Goal: Task Accomplishment & Management: Manage account settings

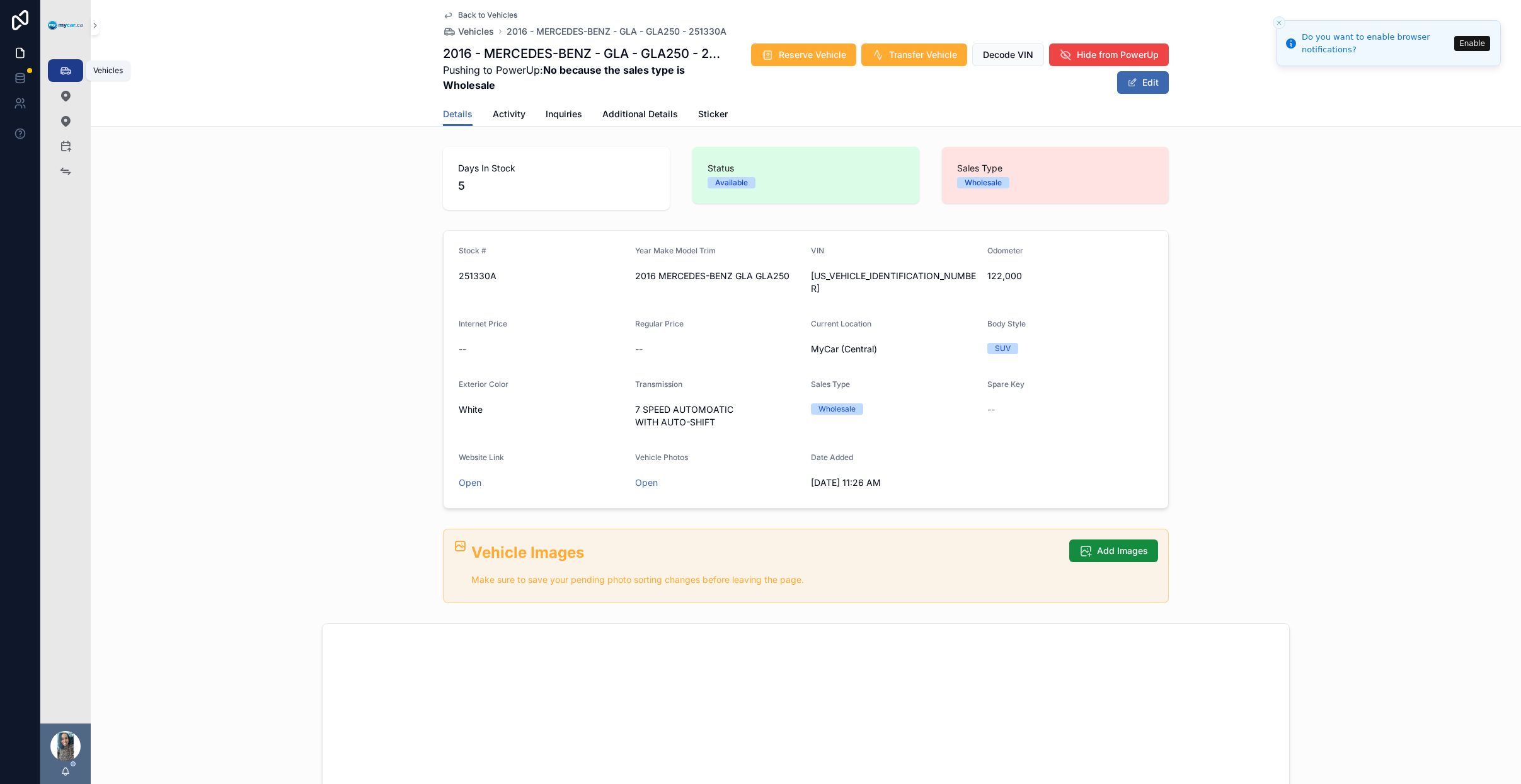
click at [70, 71] on icon "scrollable content" at bounding box center [66, 70] width 13 height 13
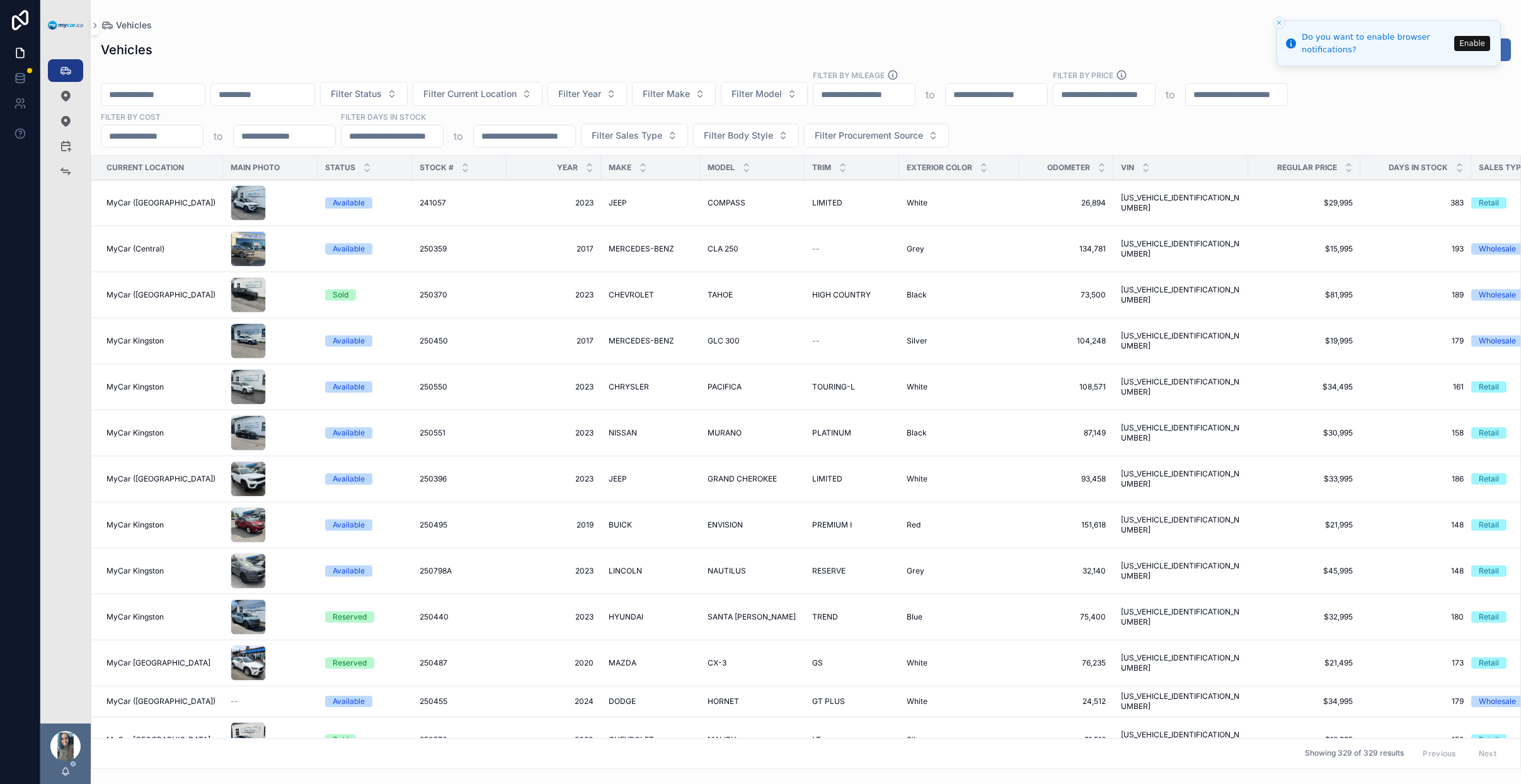
click at [182, 91] on input "scrollable content" at bounding box center [154, 94] width 103 height 18
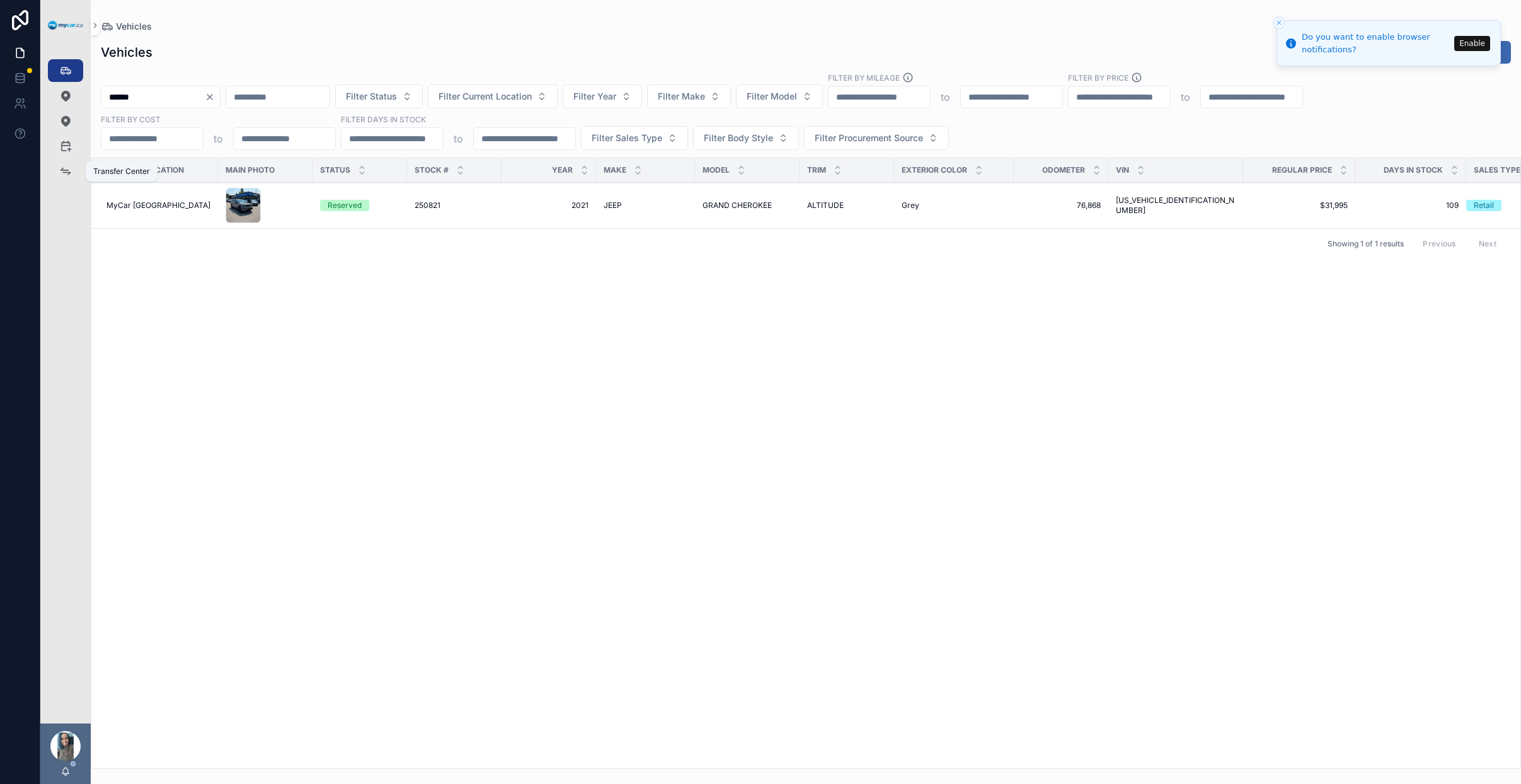
type input "******"
click at [63, 167] on icon "scrollable content" at bounding box center [66, 172] width 13 height 13
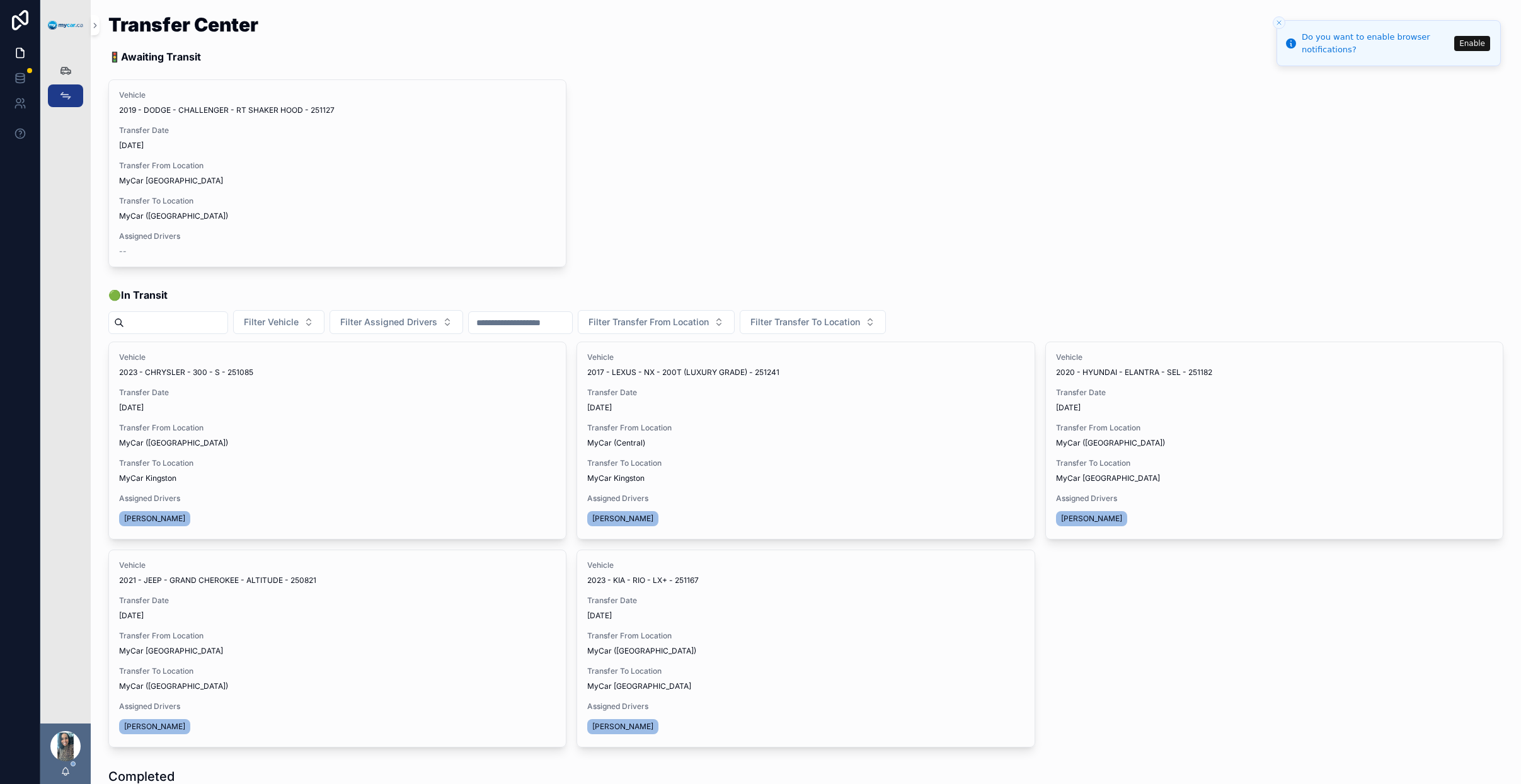
click at [0, 0] on span "Update Transfer" at bounding box center [0, 0] width 0 height 0
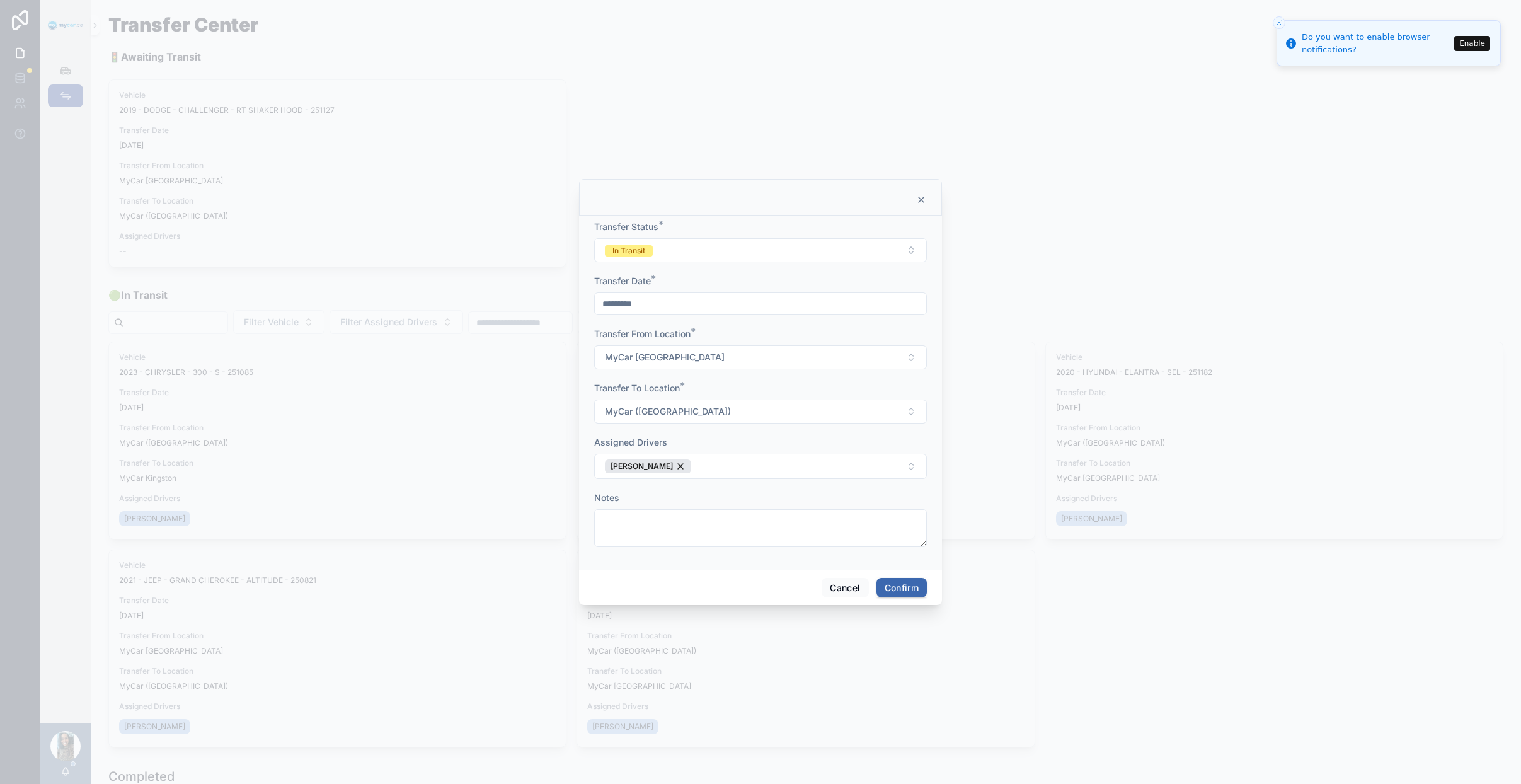
click at [669, 408] on span "MyCar ([GEOGRAPHIC_DATA])" at bounding box center [667, 411] width 126 height 13
click at [753, 545] on div "MyCar (Central)" at bounding box center [760, 544] width 175 height 20
click at [726, 248] on button "In Transit" at bounding box center [760, 250] width 333 height 24
click at [740, 334] on div "Completed" at bounding box center [760, 338] width 175 height 19
click at [904, 587] on button "Confirm" at bounding box center [901, 588] width 50 height 20
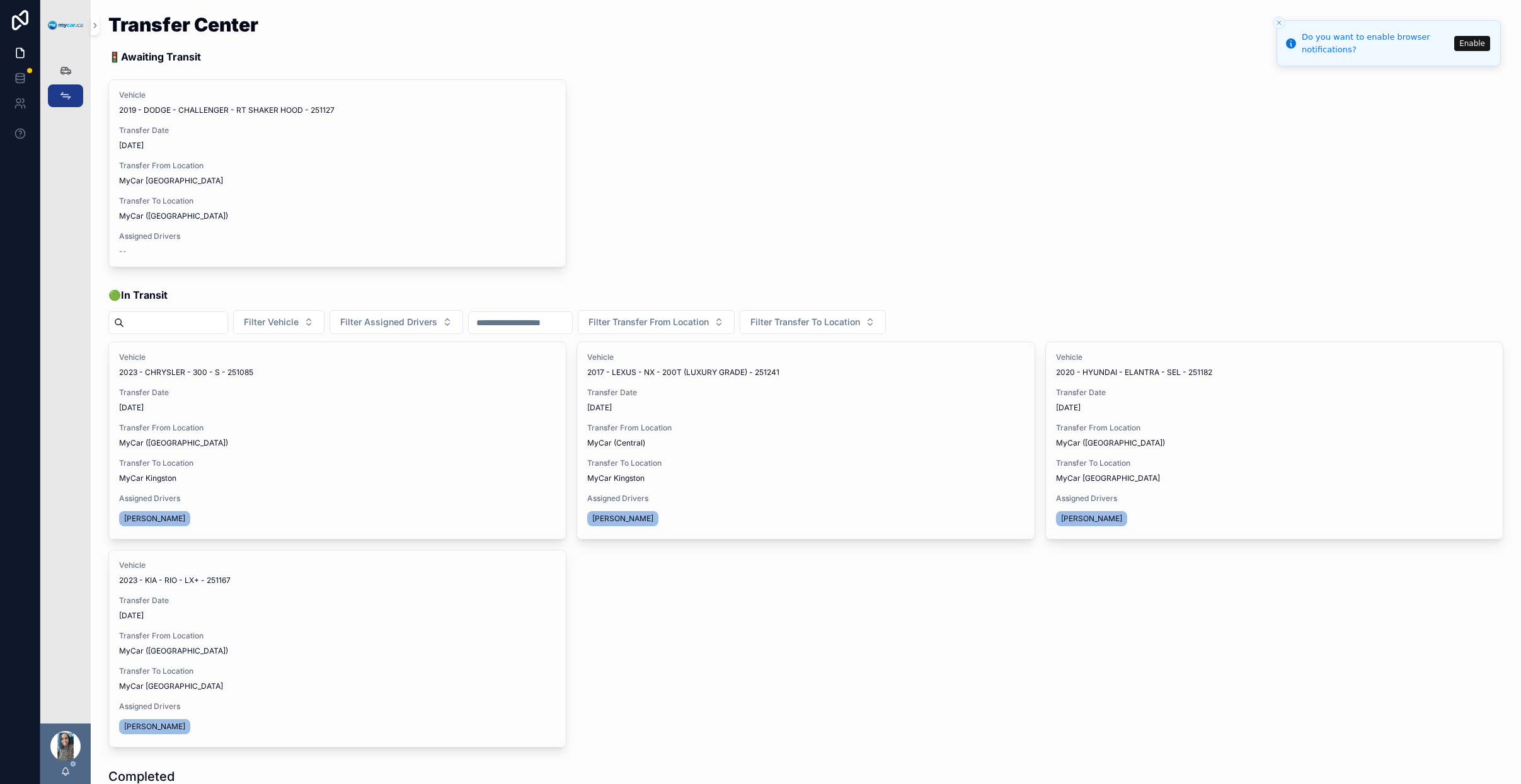
click at [22, 51] on icon at bounding box center [22, 49] width 2 height 2
click at [65, 66] on icon "scrollable content" at bounding box center [66, 70] width 13 height 13
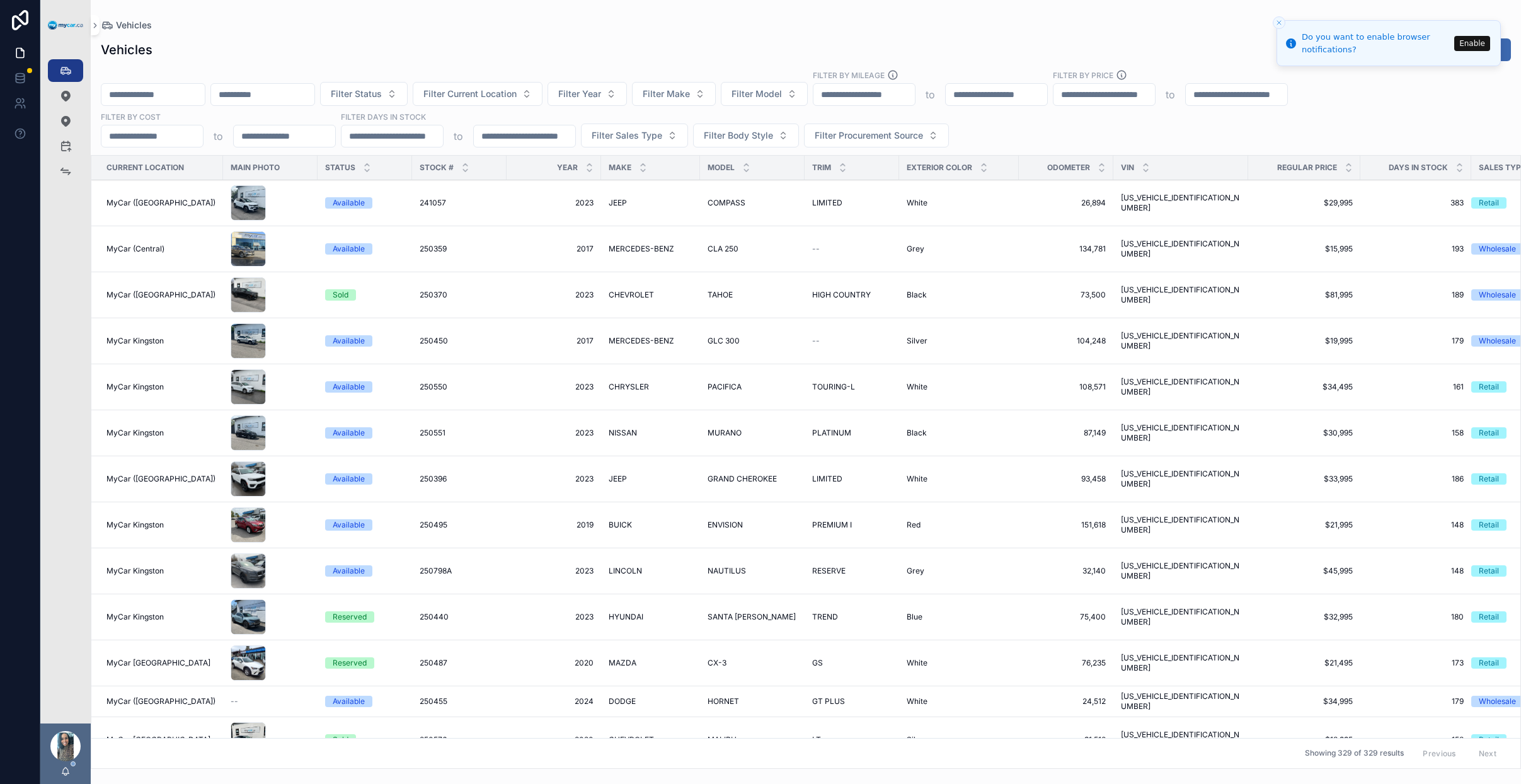
click at [510, 91] on span "Filter Current Location" at bounding box center [470, 94] width 93 height 13
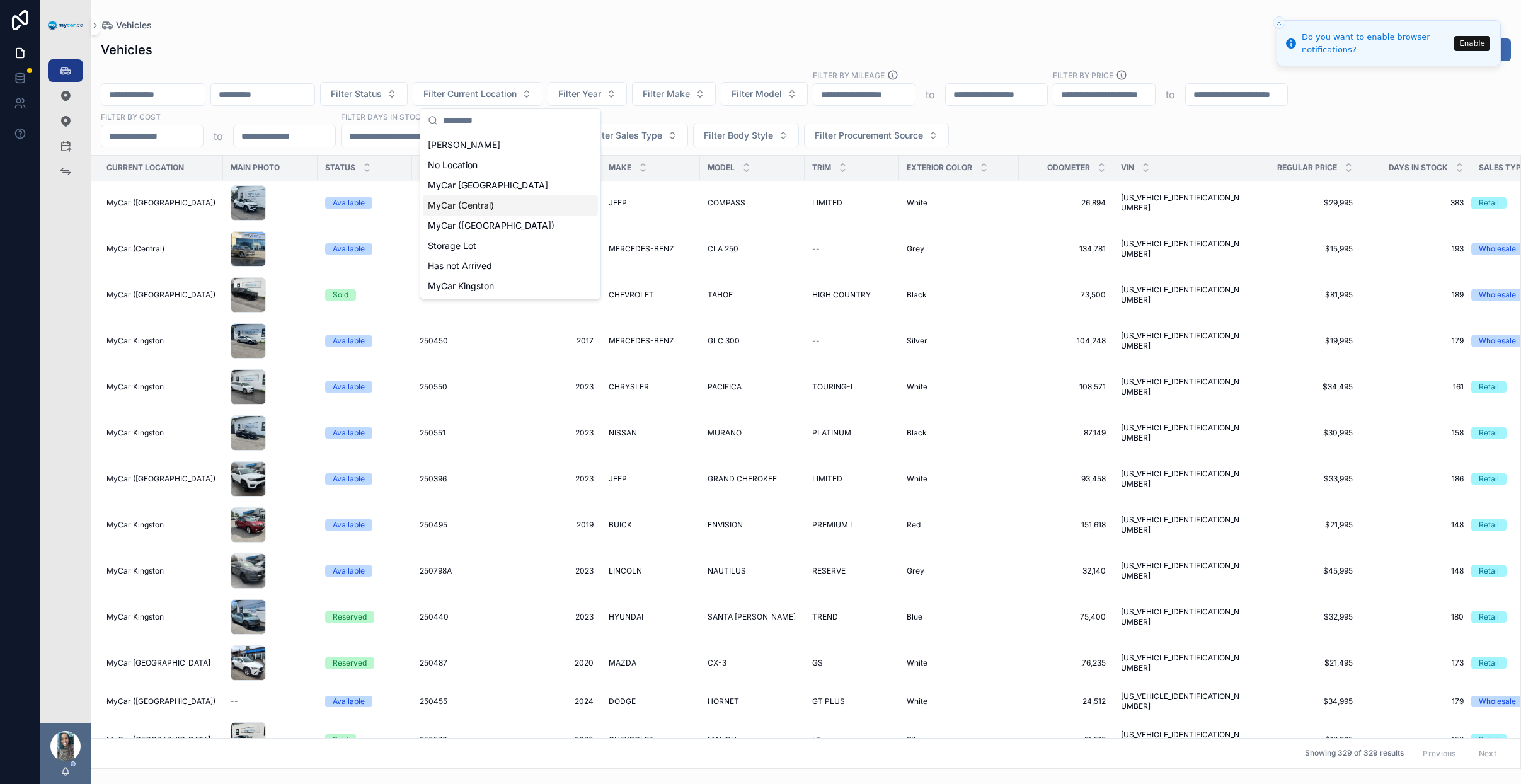
click at [502, 205] on div "MyCar (Central)" at bounding box center [511, 205] width 175 height 20
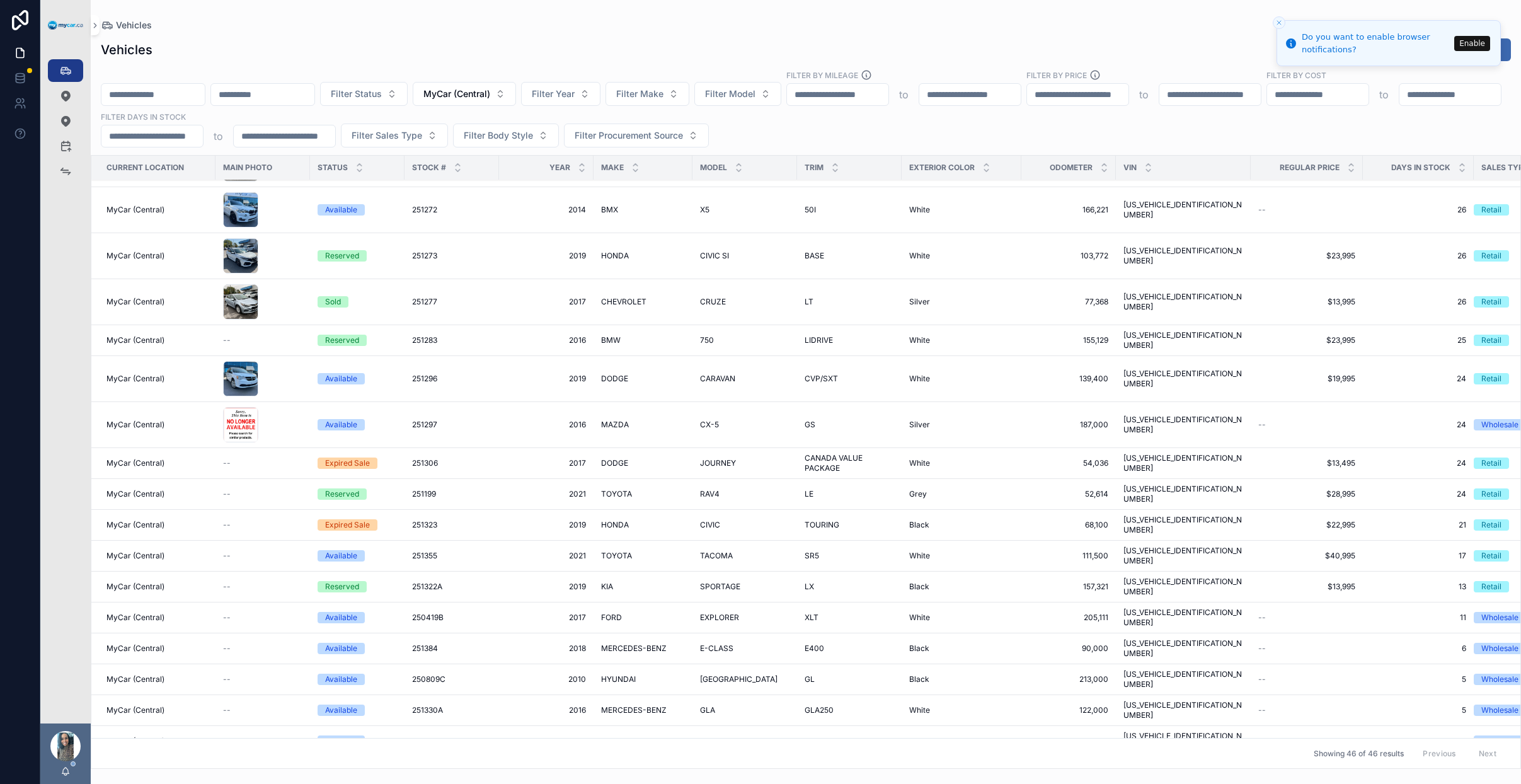
scroll to position [963, 0]
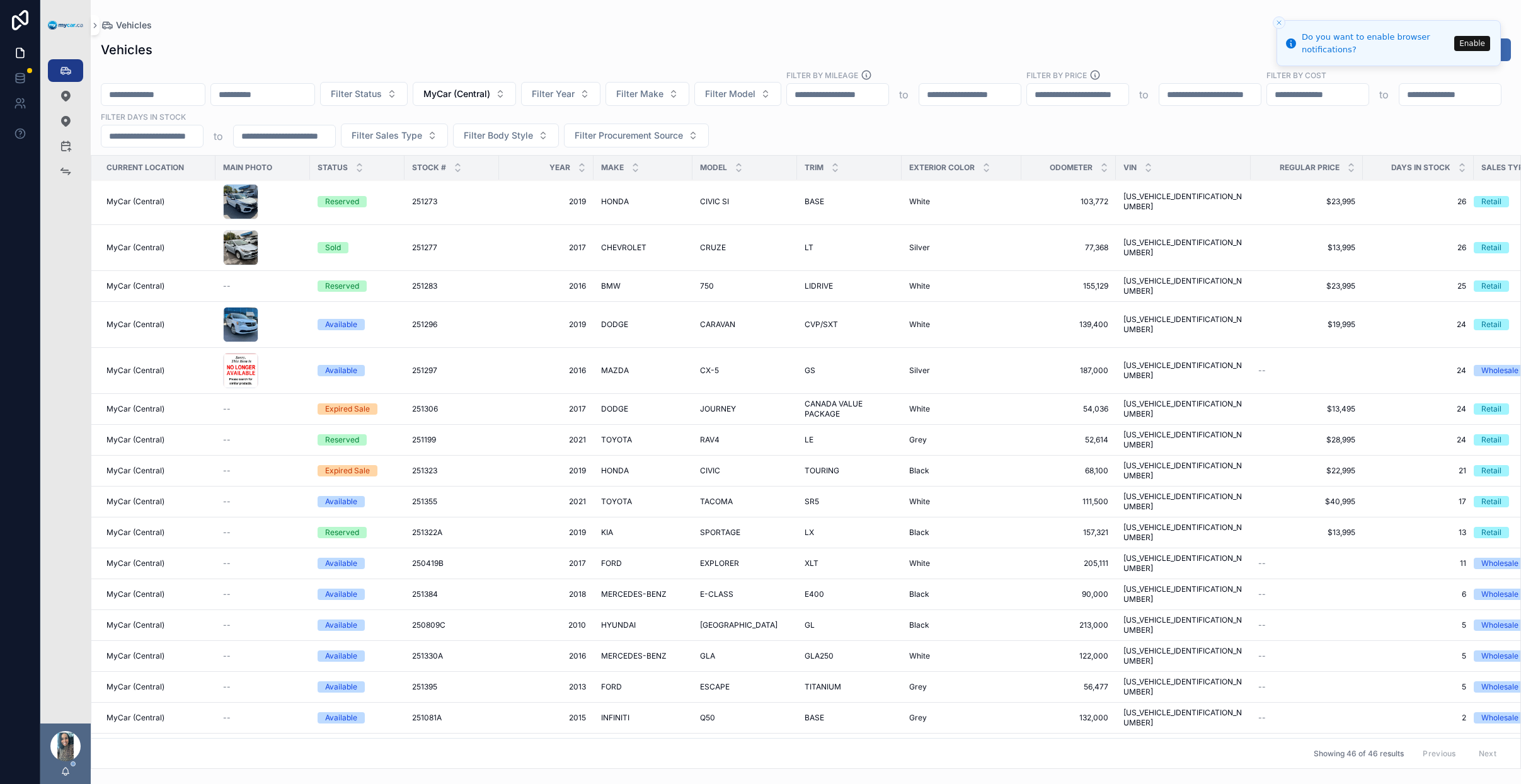
click at [728, 497] on span "TACOMA" at bounding box center [717, 501] width 33 height 10
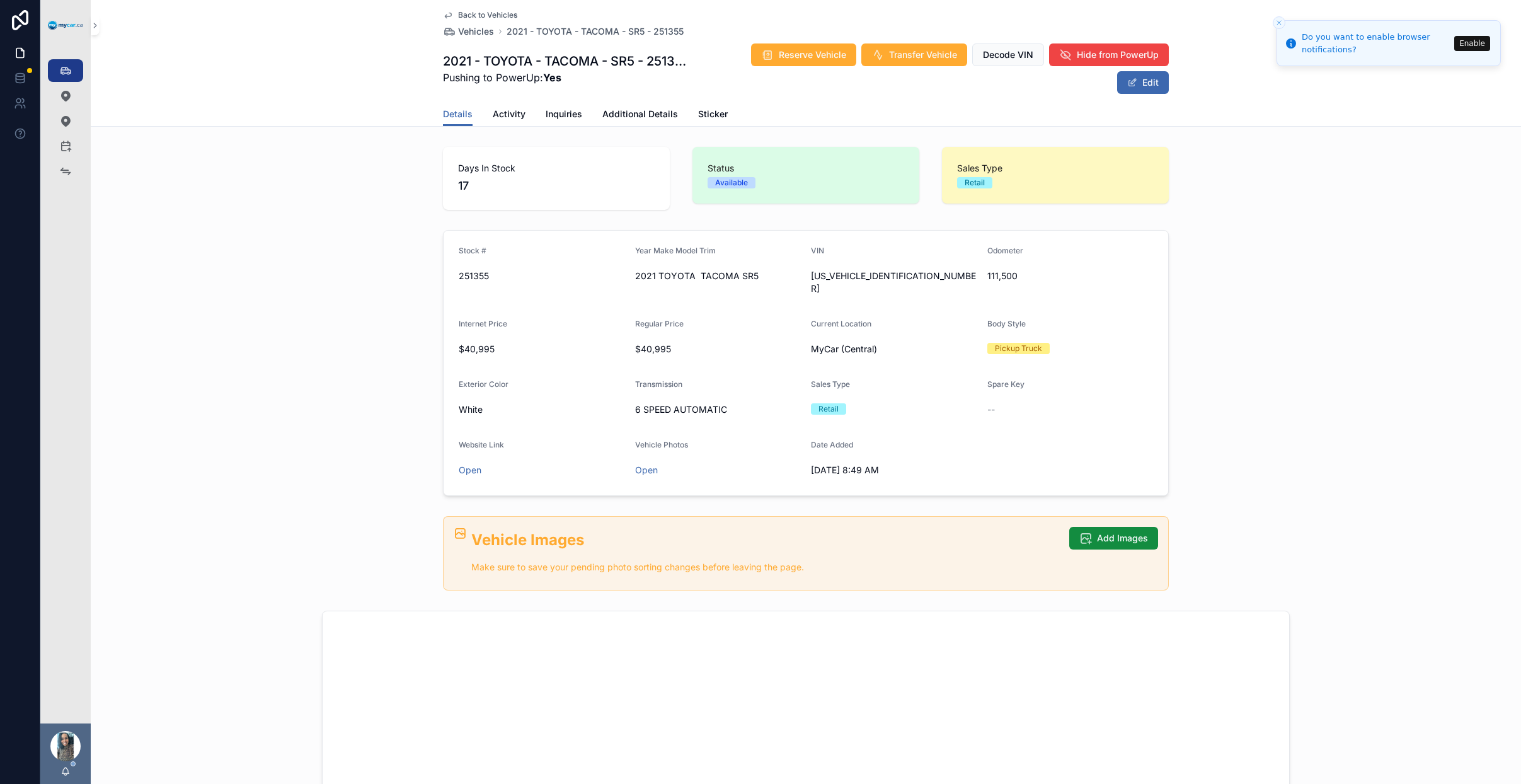
click at [482, 13] on span "Back to Vehicles" at bounding box center [488, 15] width 60 height 10
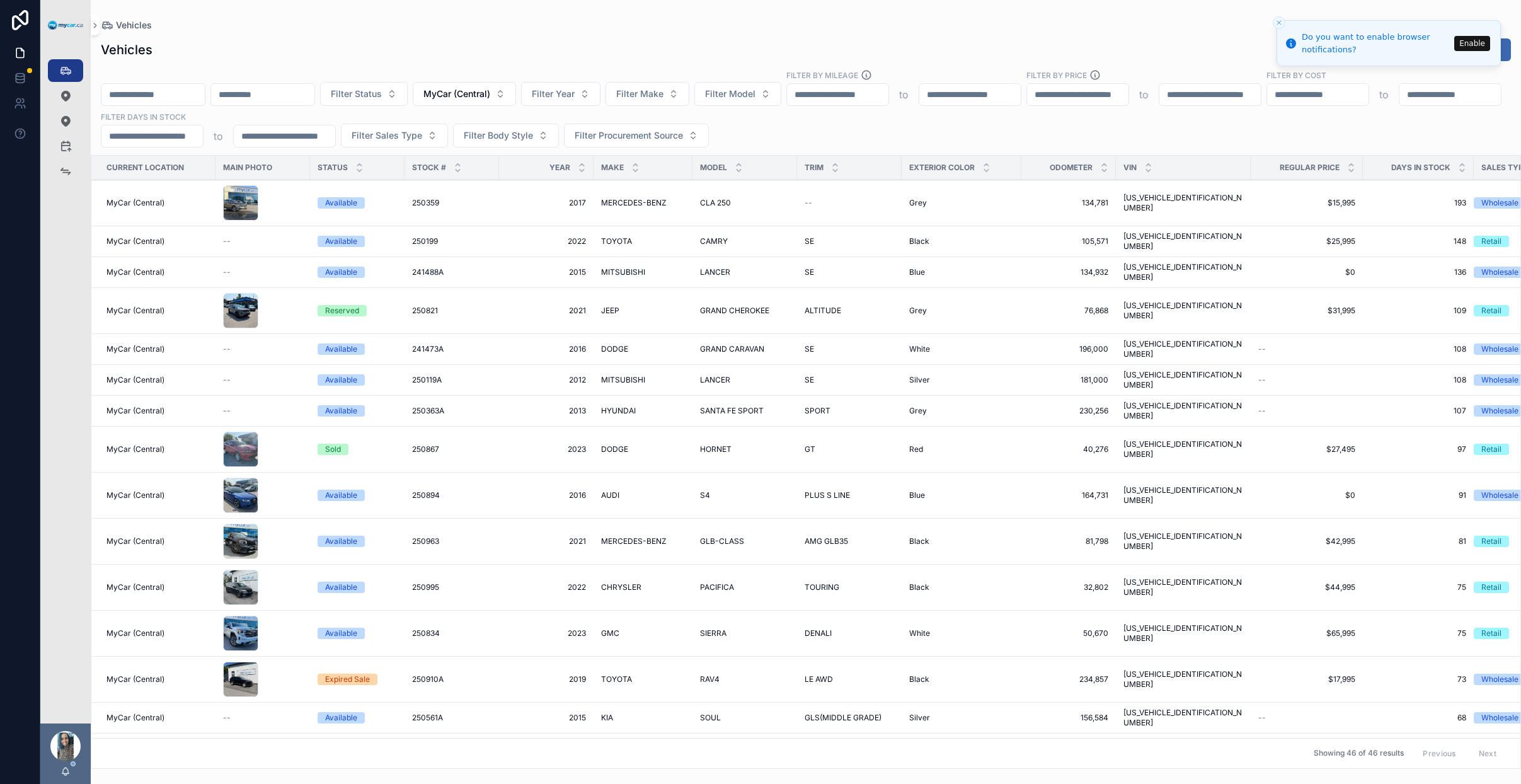
scroll to position [493, 0]
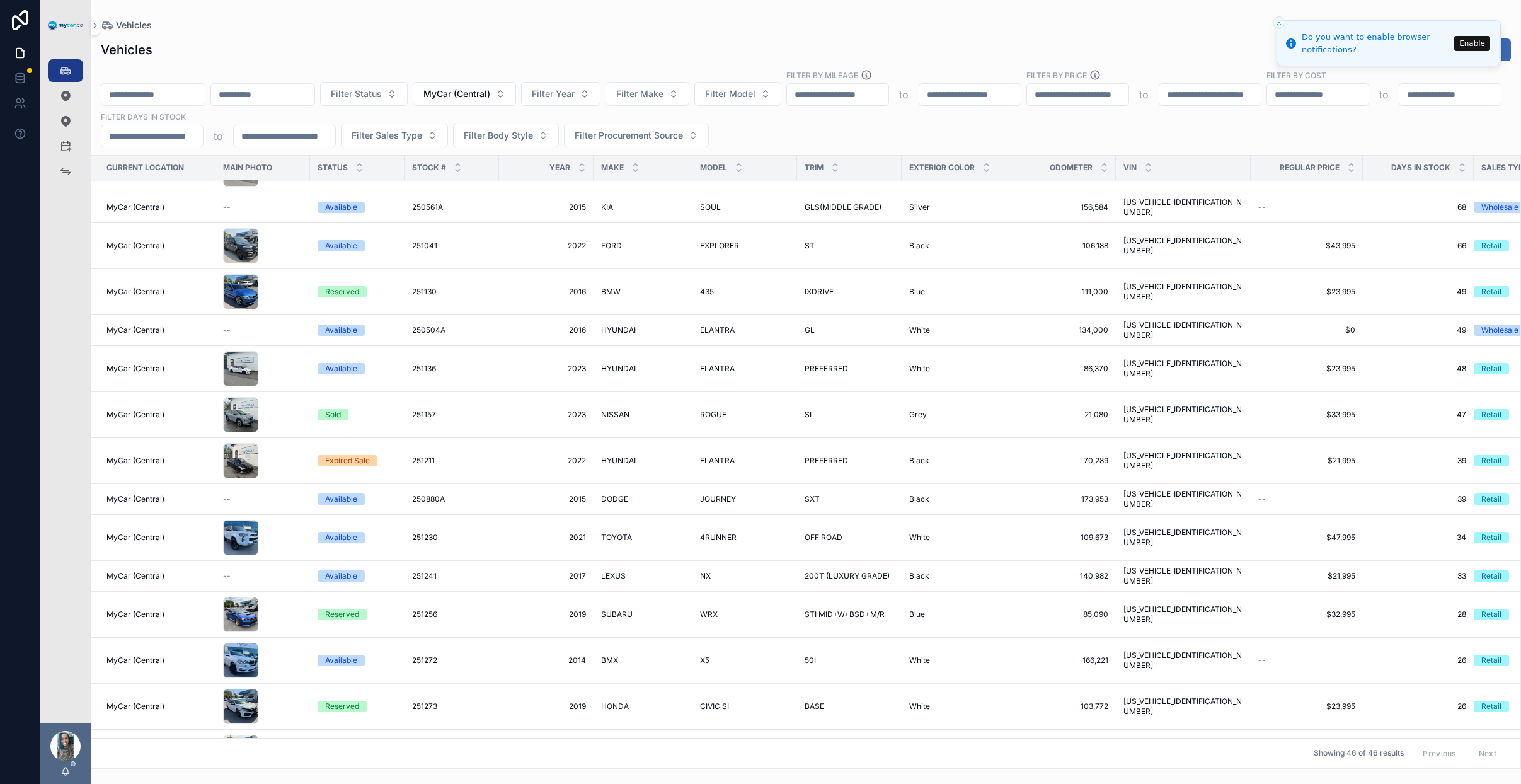
click at [408, 96] on button "Filter Status" at bounding box center [364, 94] width 88 height 24
click at [404, 142] on div "Available" at bounding box center [396, 145] width 175 height 20
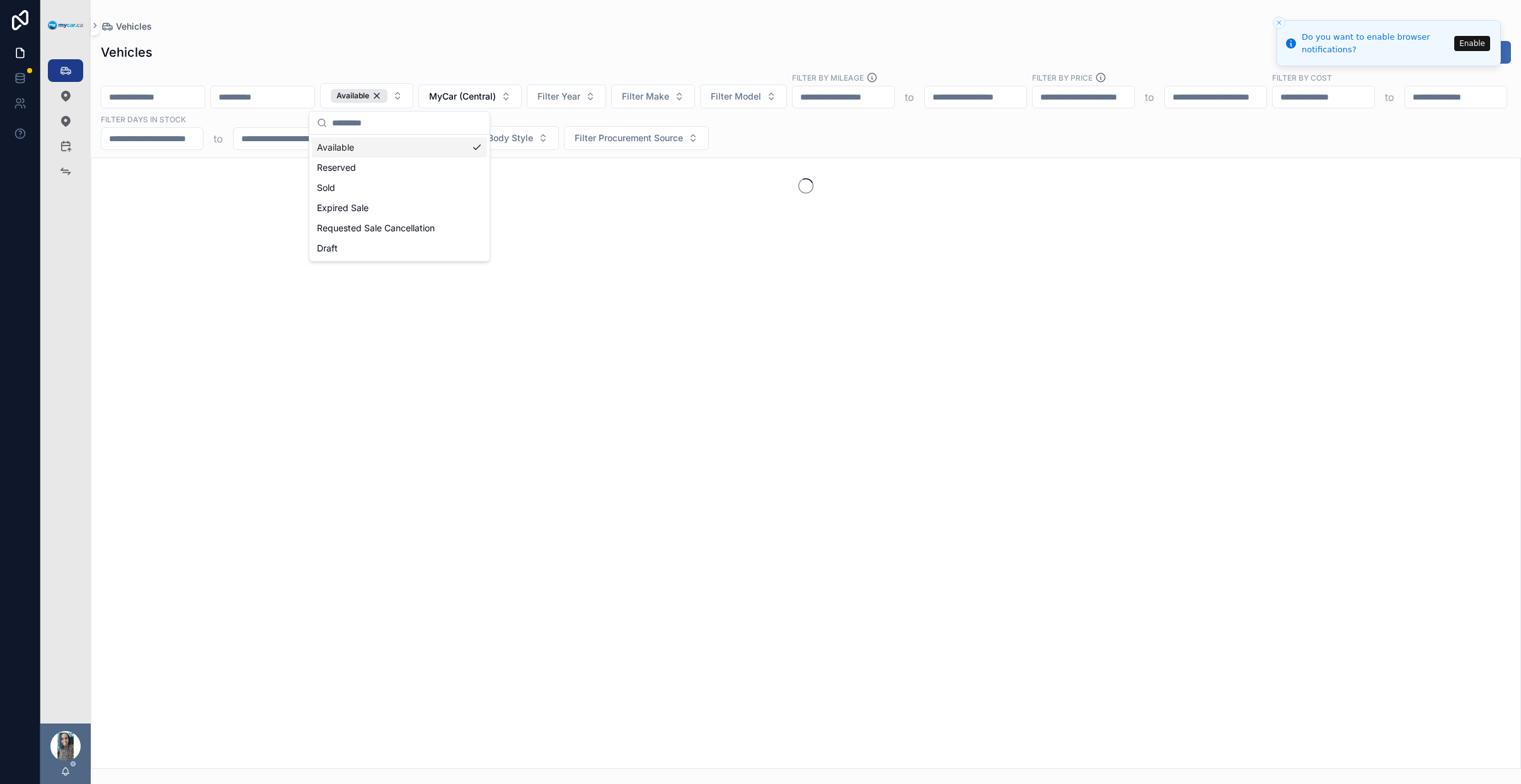
click at [444, 63] on div "Vehicles Export New Vehicles Available MyCar (Central) Filter Year Filter Make …" at bounding box center [806, 401] width 1431 height 736
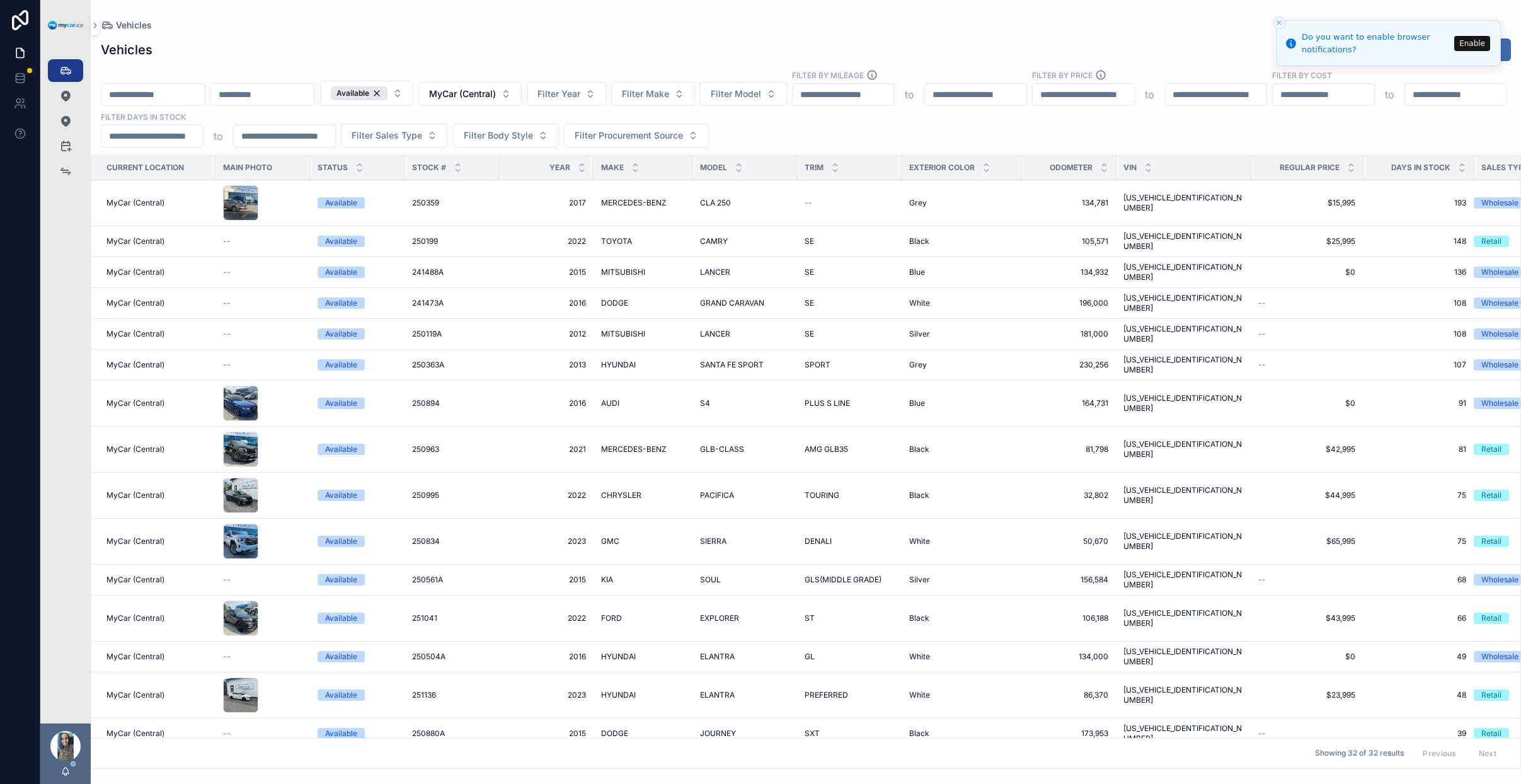
click at [634, 163] on icon "scrollable content" at bounding box center [635, 164] width 8 height 8
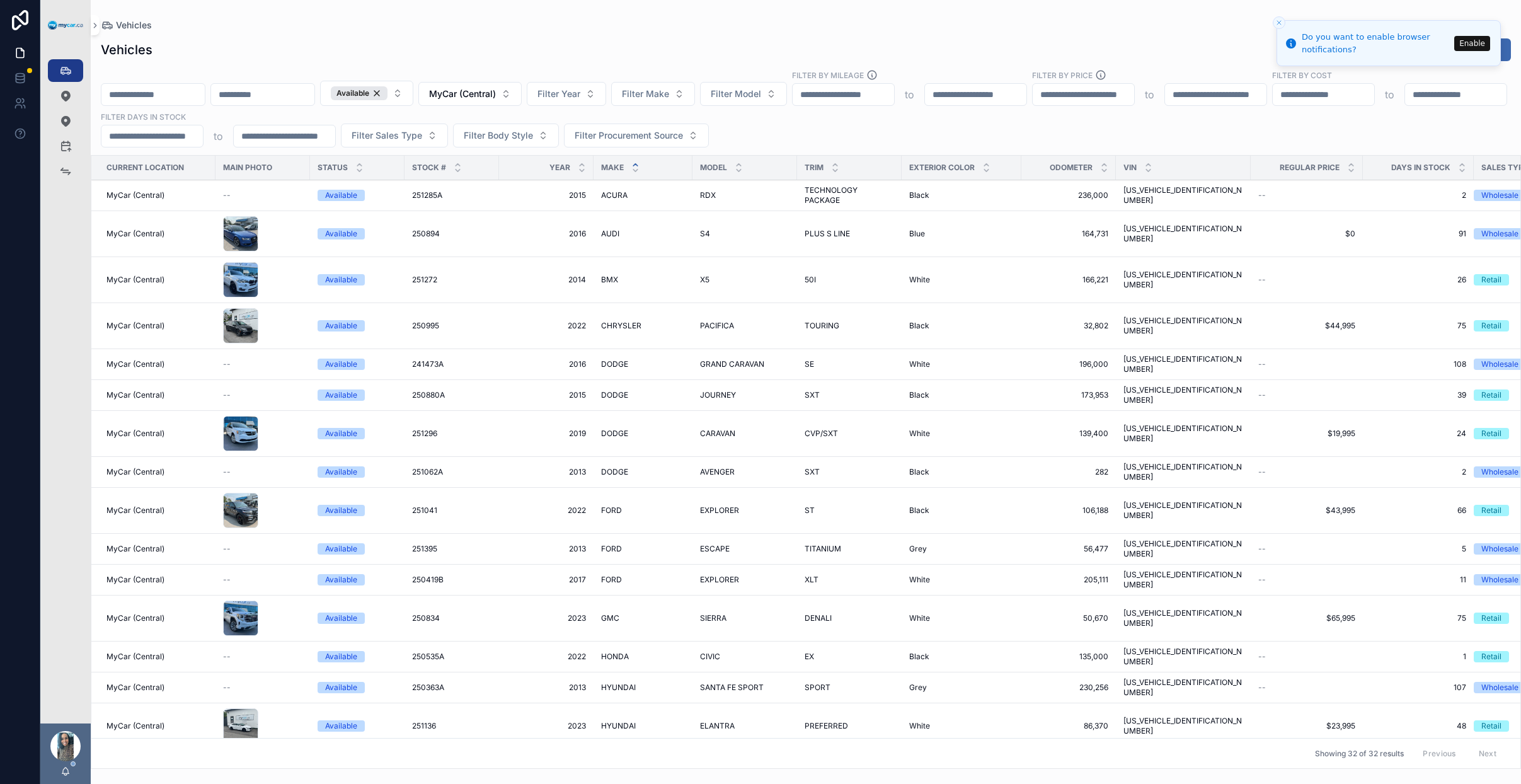
scroll to position [356, 0]
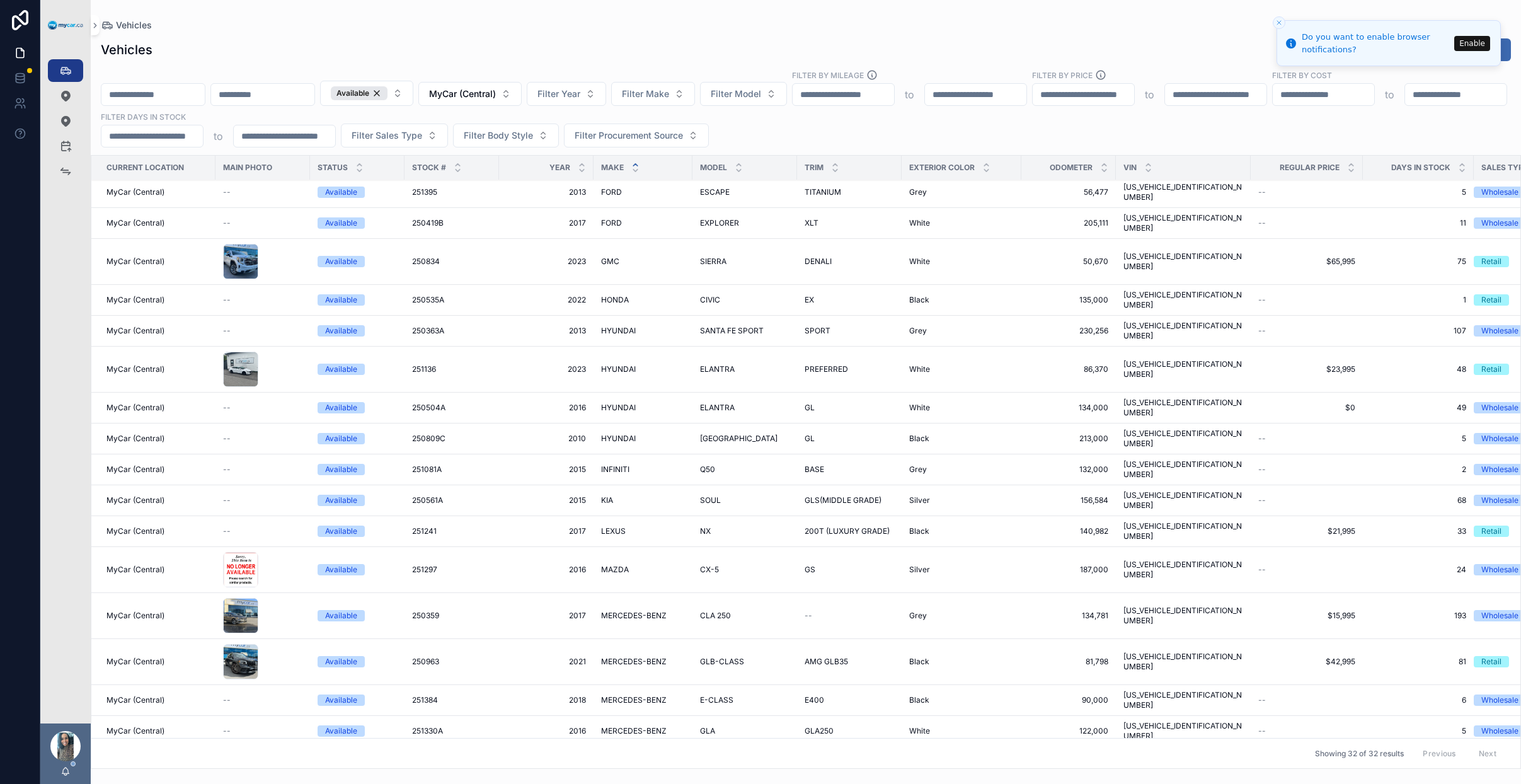
click at [761, 526] on div "NX NX" at bounding box center [745, 531] width 89 height 10
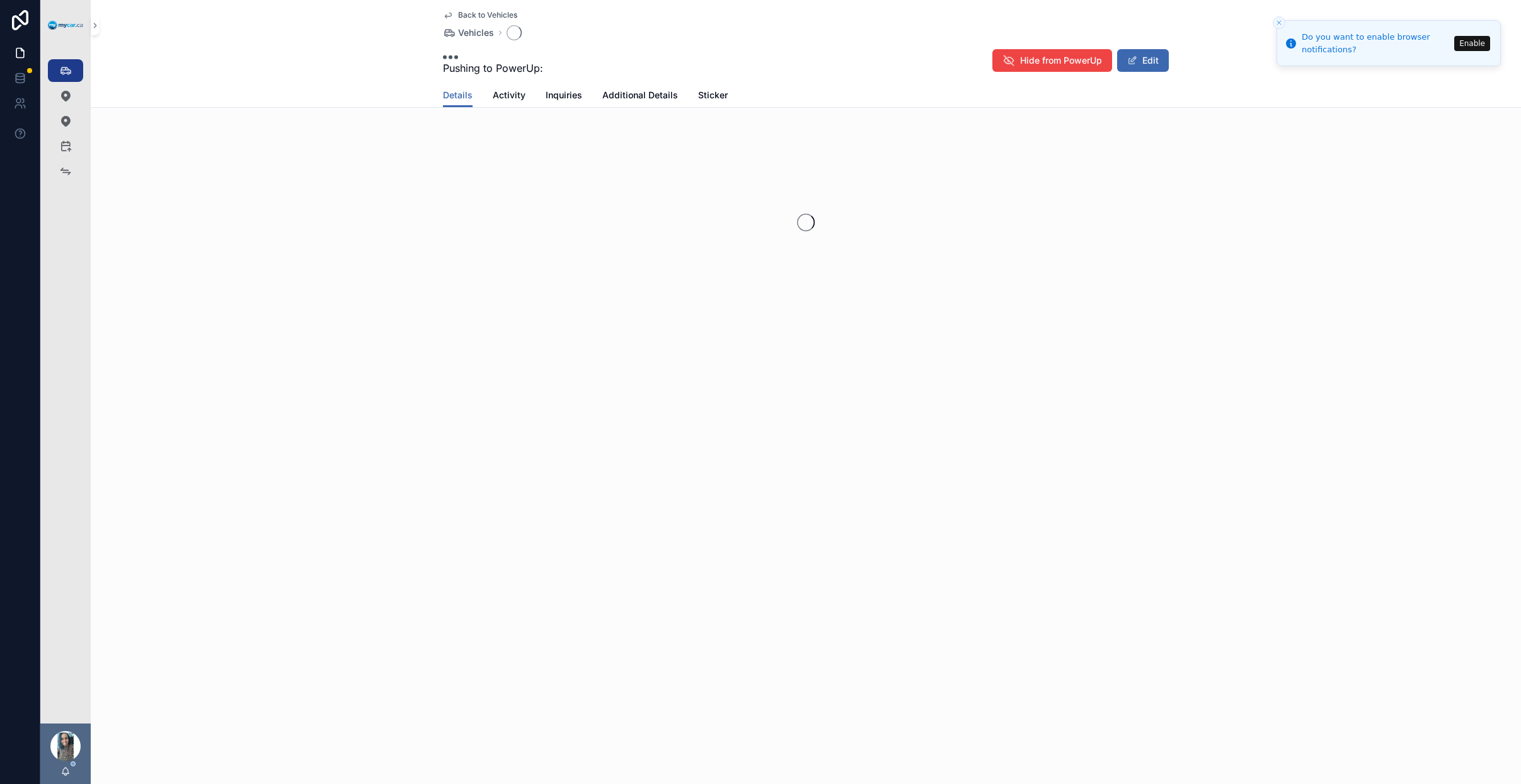
click at [764, 430] on div "Back to Vehicles Vehicles Pushing to PowerUp: Hide from PowerUp Edit Details De…" at bounding box center [806, 392] width 1431 height 784
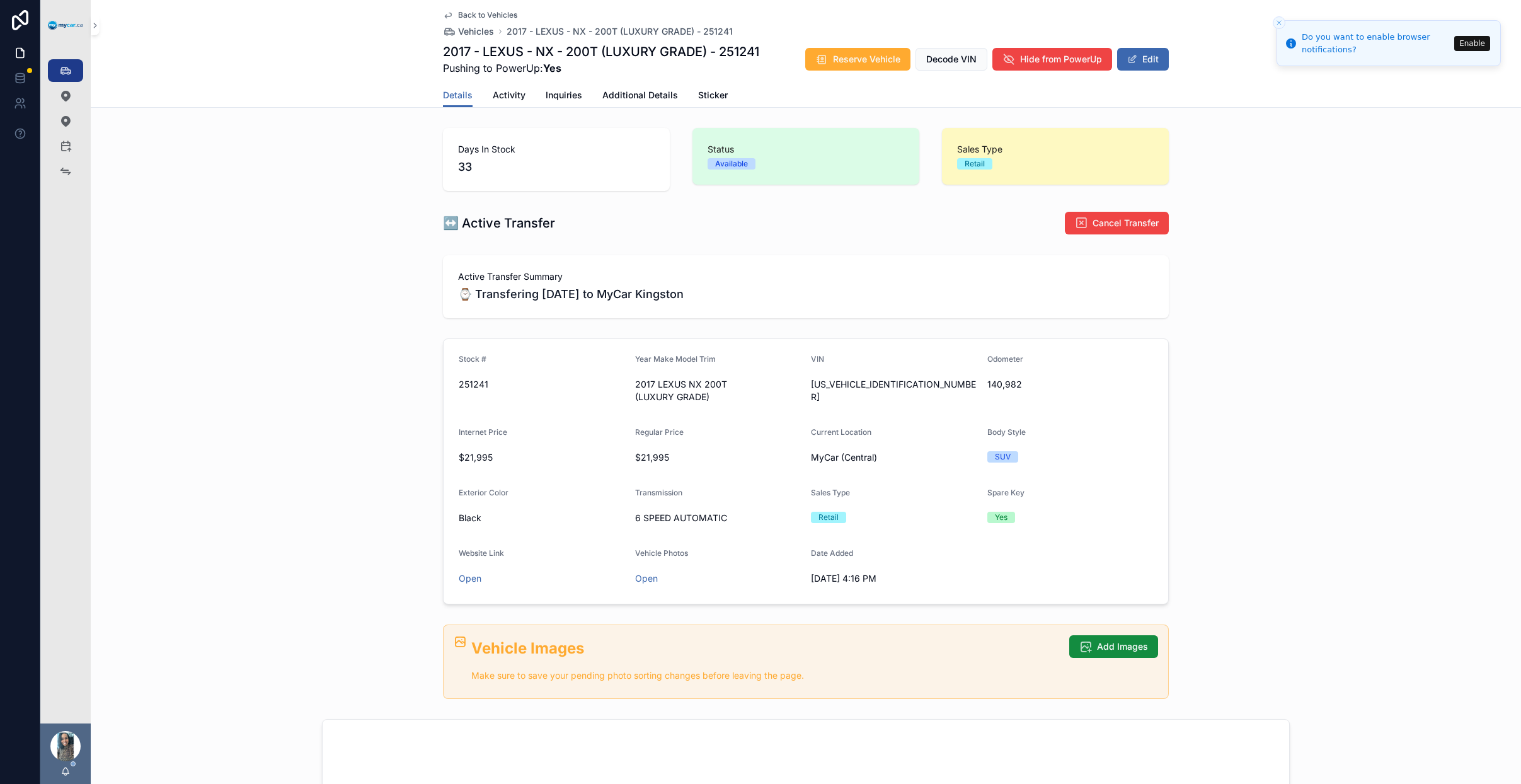
click at [494, 17] on span "Back to Vehicles" at bounding box center [488, 15] width 60 height 10
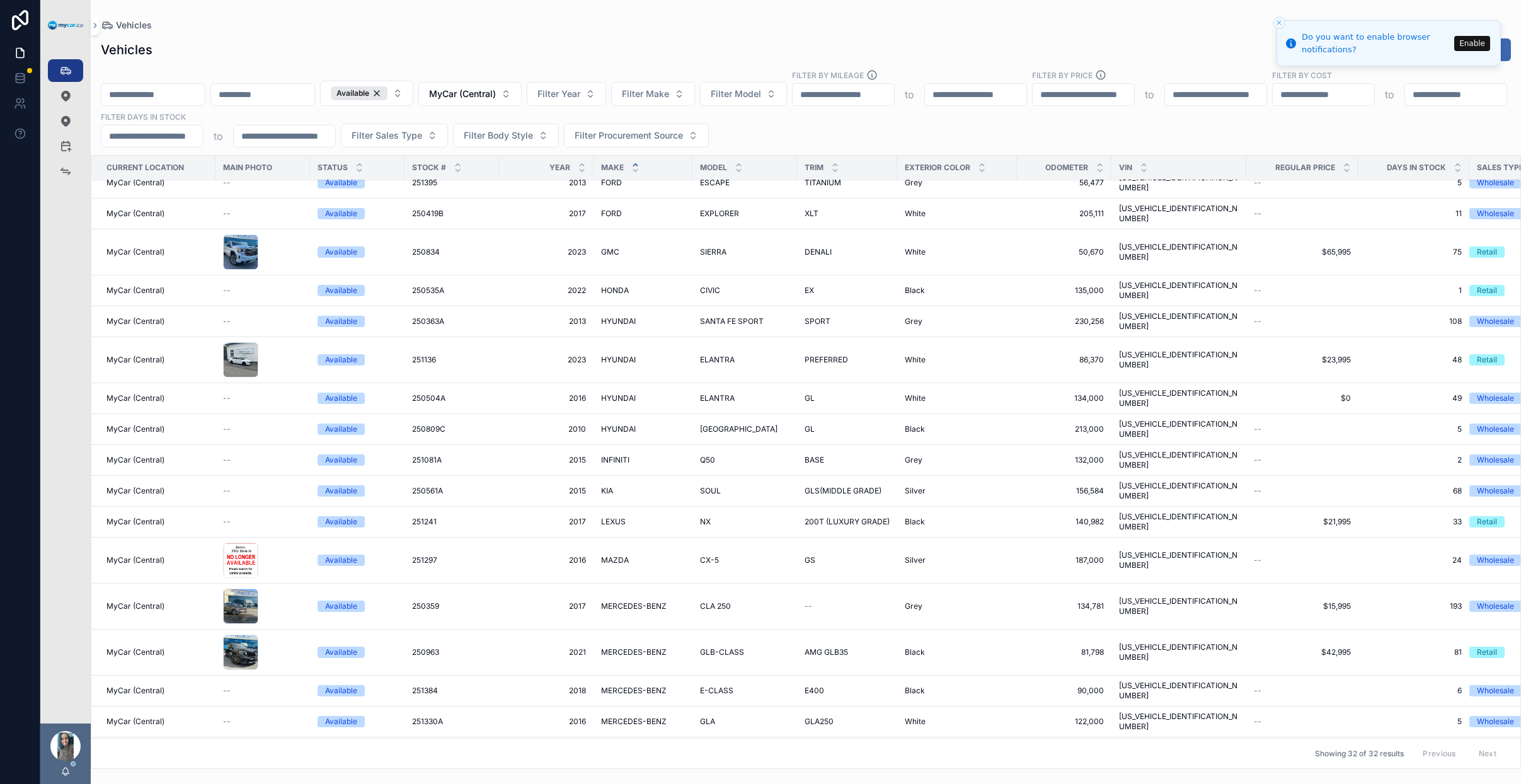
scroll to position [429, 0]
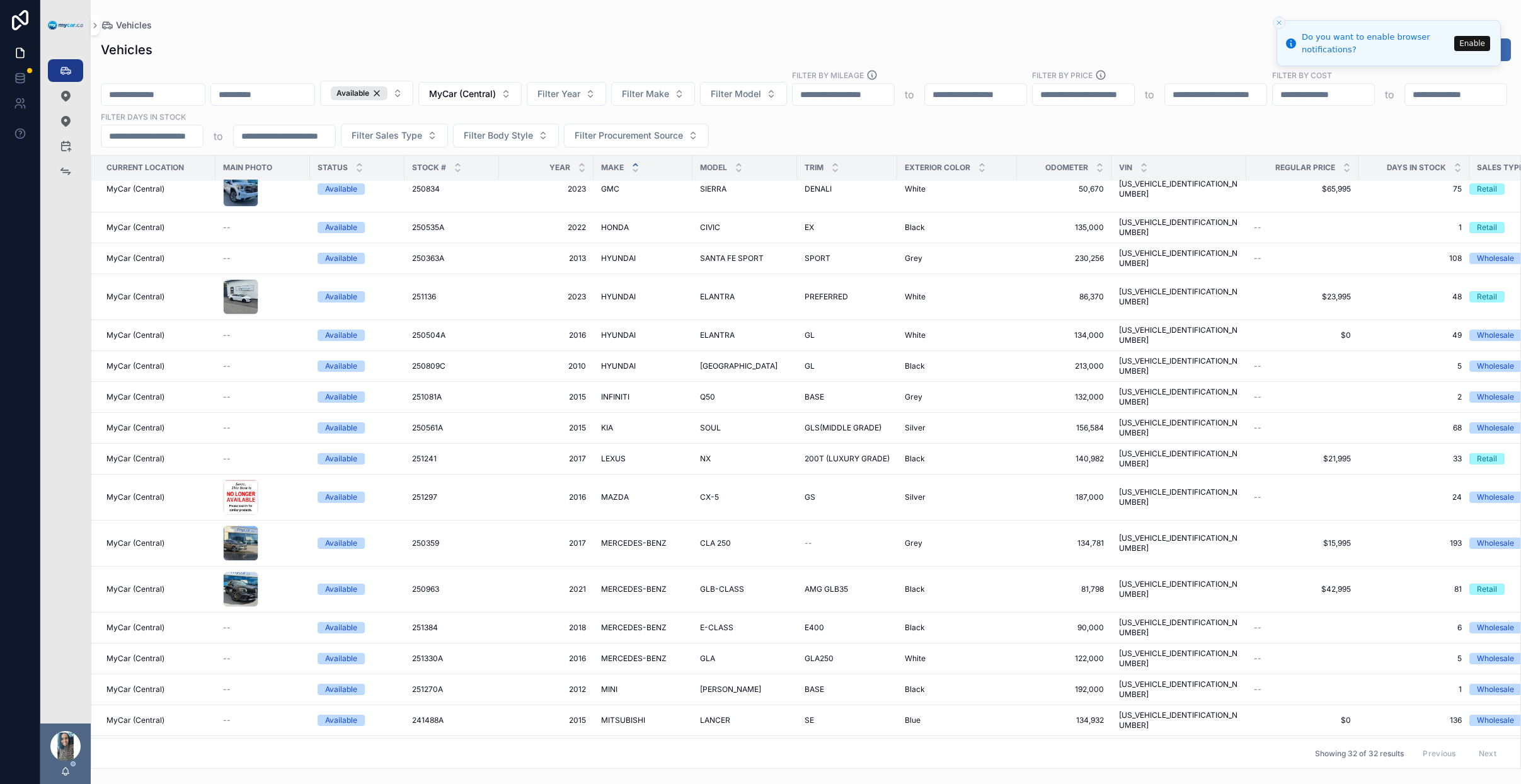
click at [422, 133] on span "Filter Sales Type" at bounding box center [387, 135] width 70 height 13
click at [609, 201] on div "Retail" at bounding box center [634, 207] width 175 height 20
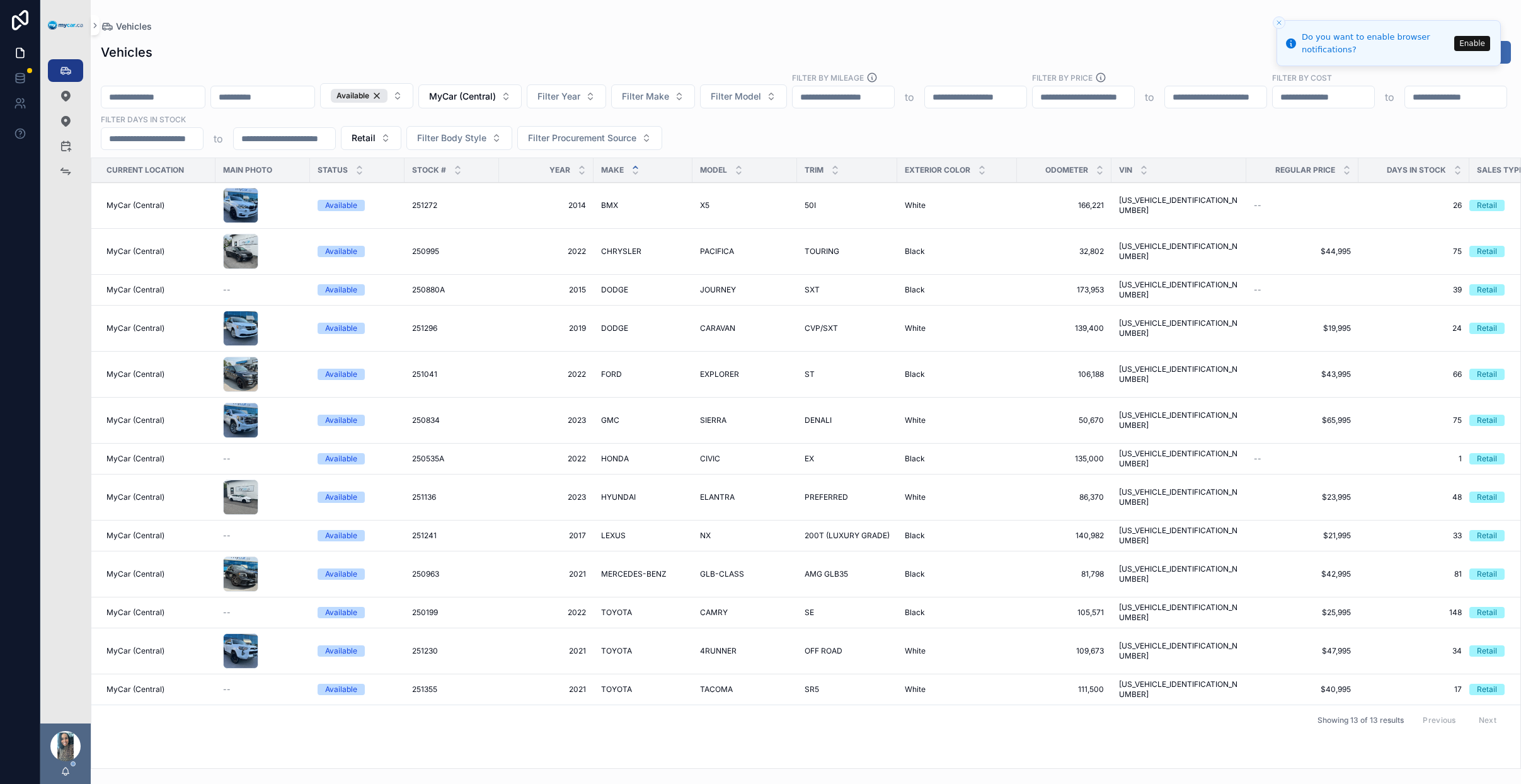
click at [1393, 114] on div "Available MyCar (Central) Filter Year Filter Make Filter Model Filter By Mileag…" at bounding box center [806, 111] width 1431 height 78
click at [456, 722] on div "Current Location Main Photo Status Stock # Year Make Model Trim Exterior Color …" at bounding box center [806, 463] width 1429 height 610
click at [472, 718] on div "Current Location Main Photo Status Stock # Year Make Model Trim Exterior Color …" at bounding box center [806, 463] width 1429 height 610
click at [717, 569] on span "GLB-CLASS" at bounding box center [722, 574] width 44 height 10
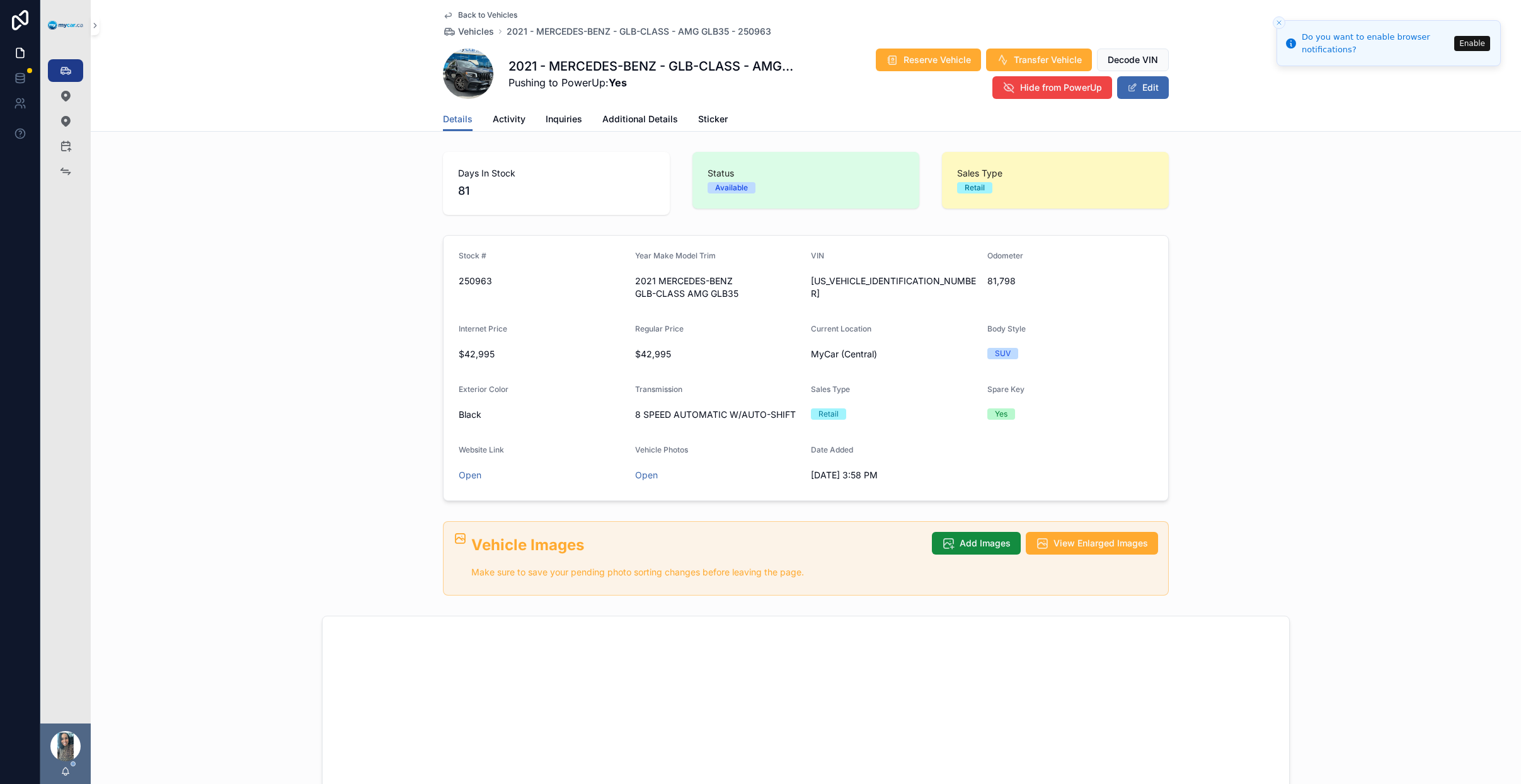
click at [1046, 61] on span "Transfer Vehicle" at bounding box center [1048, 60] width 68 height 13
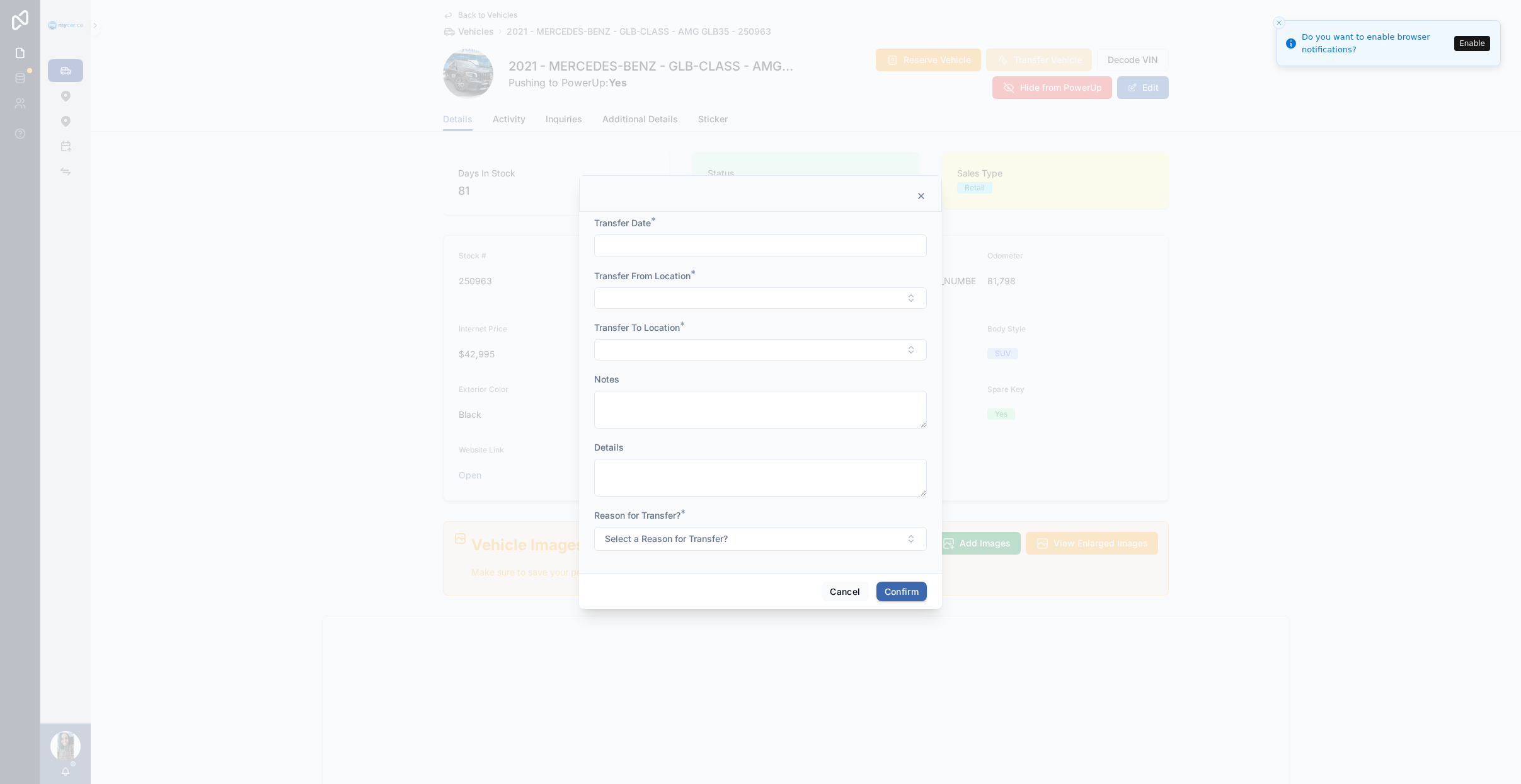
click at [735, 249] on input "text" at bounding box center [760, 246] width 331 height 18
click at [735, 379] on button "7" at bounding box center [738, 377] width 23 height 23
type input "*********"
click at [640, 301] on button "Select Button" at bounding box center [760, 298] width 333 height 21
click at [761, 408] on div "MyCar (Central)" at bounding box center [760, 409] width 175 height 20
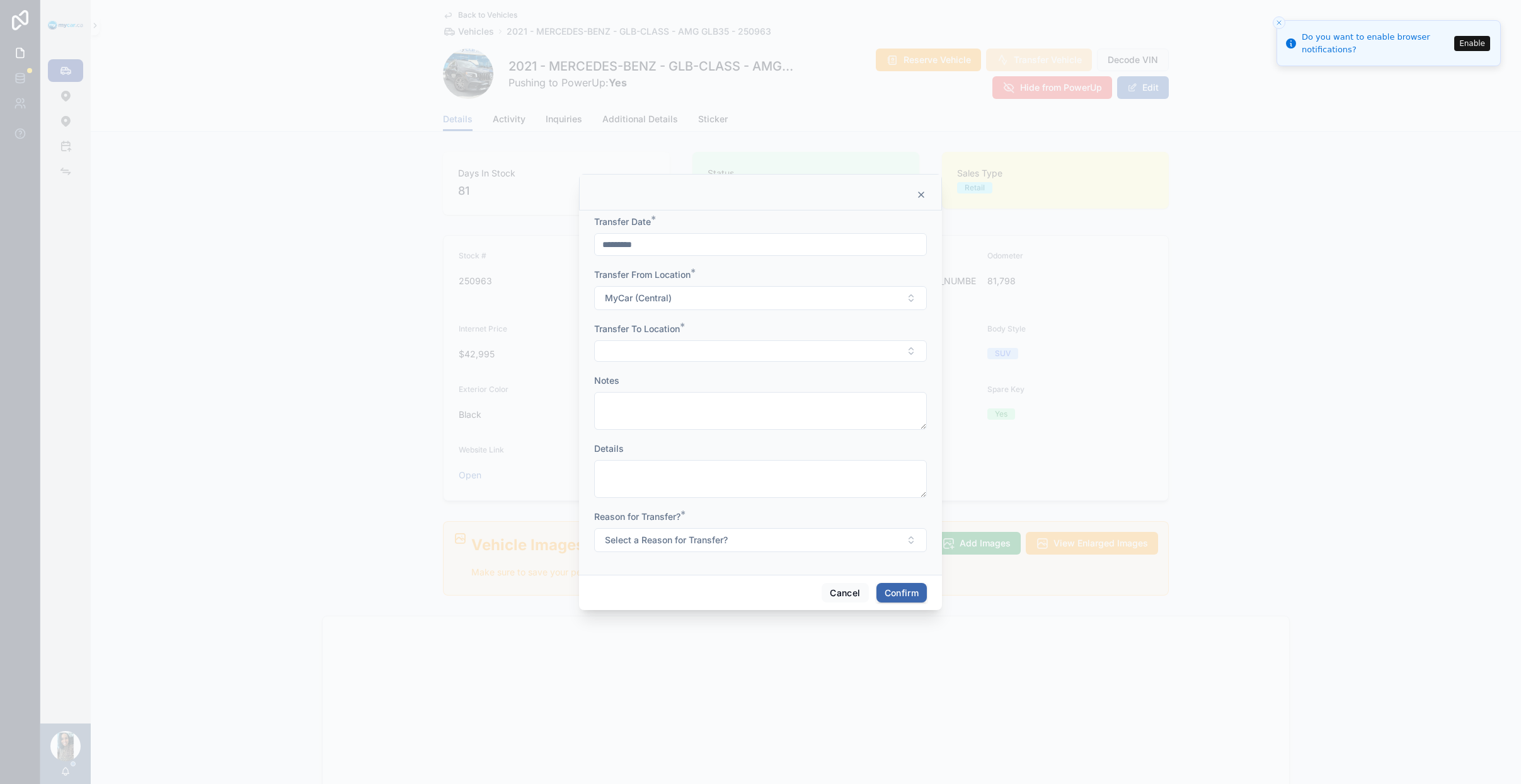
click at [622, 345] on button "Select Button" at bounding box center [760, 351] width 333 height 21
click at [746, 443] on span "MyCar [GEOGRAPHIC_DATA]" at bounding box center [739, 441] width 121 height 13
click at [674, 544] on span "Select a Reason for Transfer?" at bounding box center [666, 541] width 123 height 13
click at [746, 595] on div "For Stock" at bounding box center [760, 592] width 175 height 19
click at [876, 594] on button "Confirm" at bounding box center [901, 594] width 50 height 20
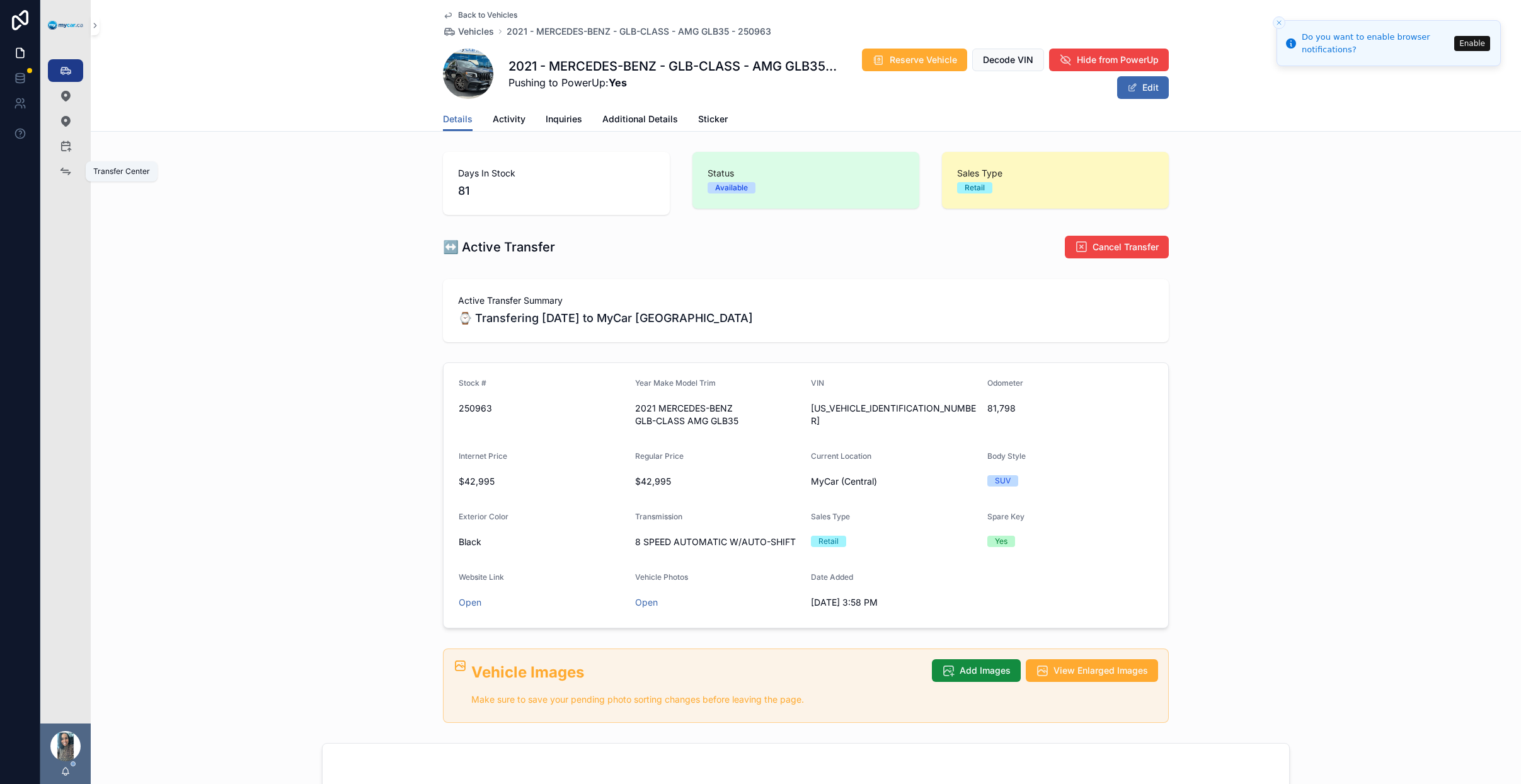
click at [77, 170] on link "Transfer Center" at bounding box center [65, 171] width 35 height 23
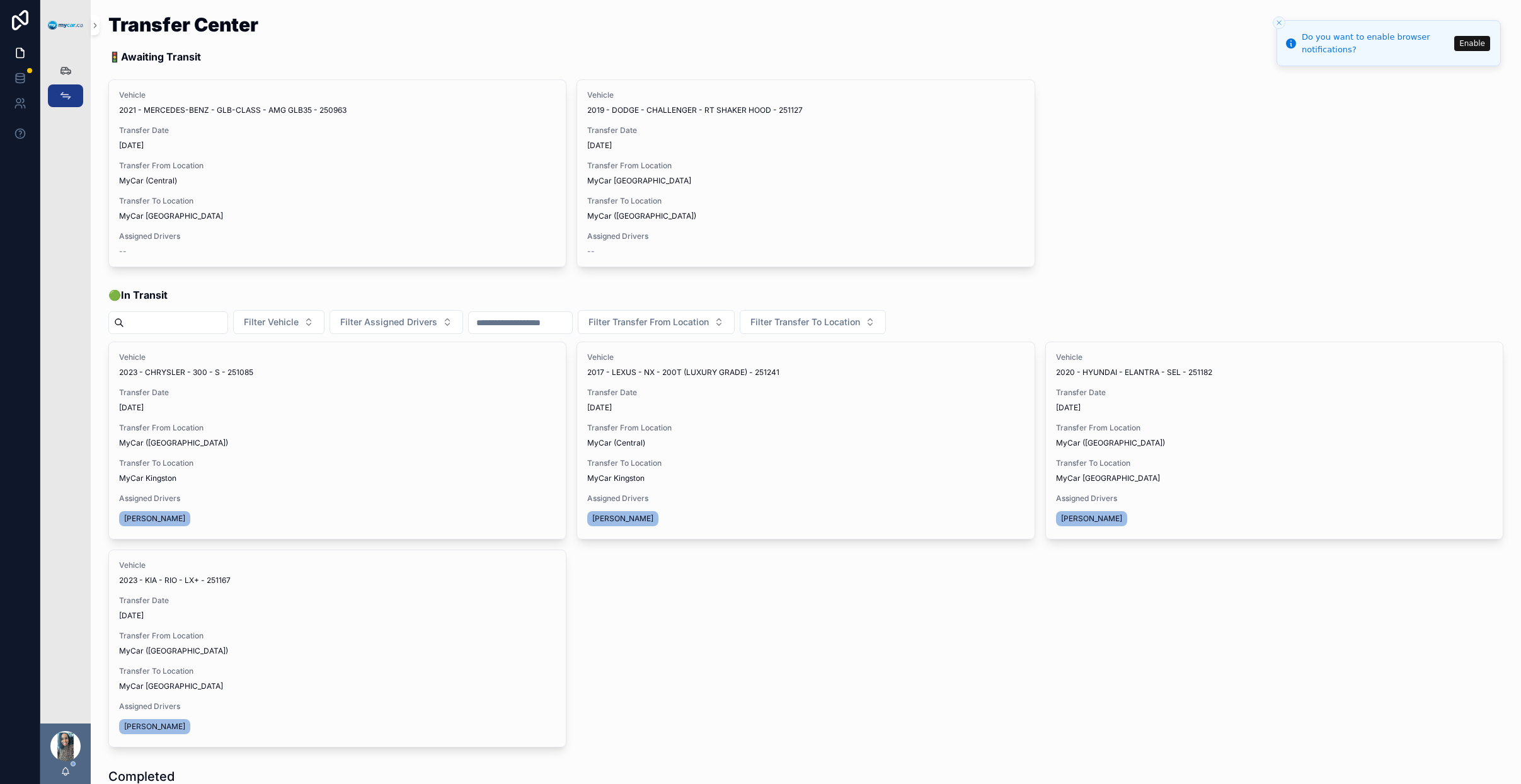
click at [0, 0] on span "Assign Driver" at bounding box center [0, 0] width 0 height 0
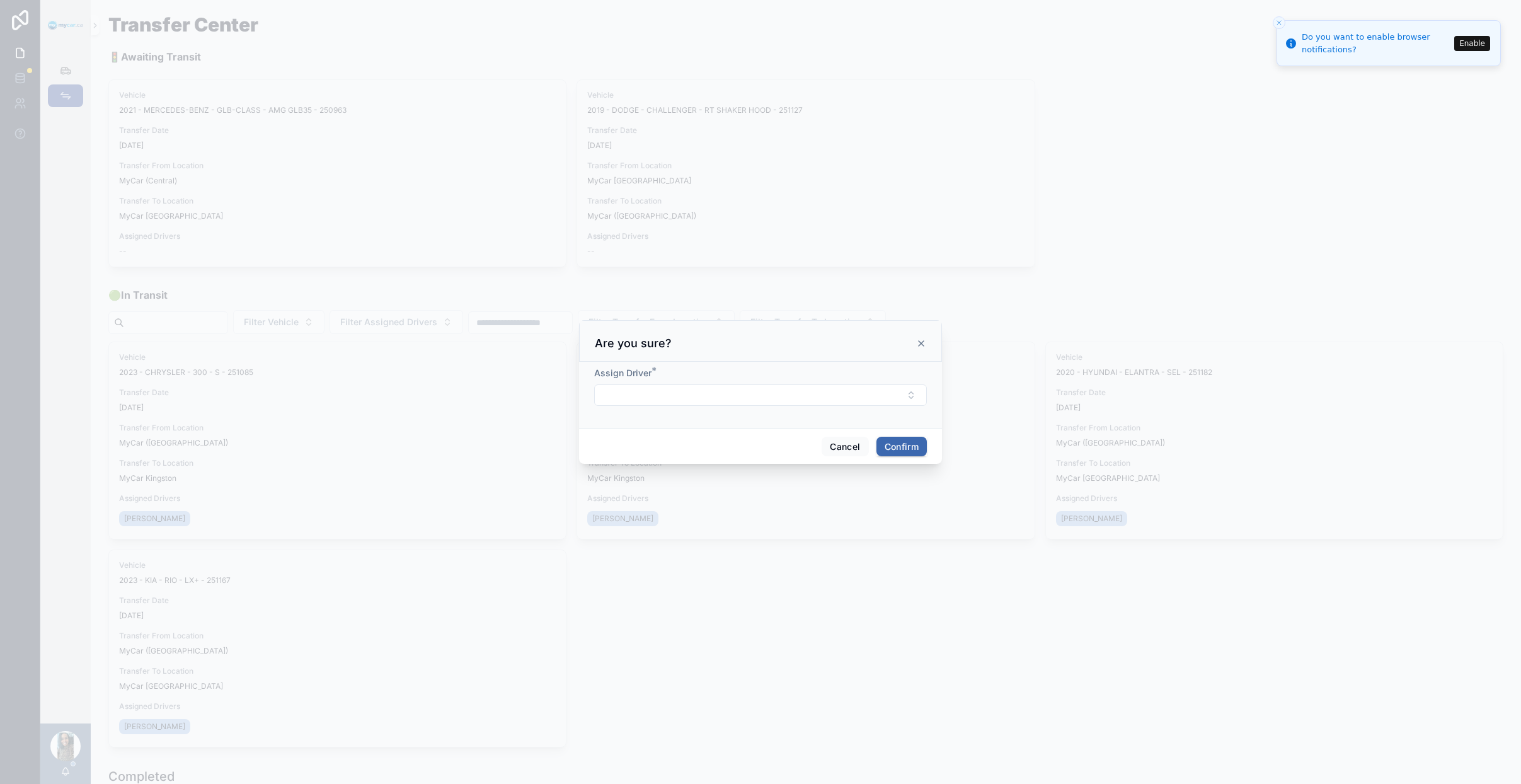
click at [728, 409] on form "Assign Driver *" at bounding box center [760, 392] width 333 height 52
click at [731, 406] on form "Assign Driver *" at bounding box center [760, 392] width 333 height 52
click at [744, 401] on button "Select Button" at bounding box center [760, 395] width 333 height 21
click at [802, 580] on div "[PERSON_NAME]" at bounding box center [760, 586] width 175 height 20
click at [912, 450] on button "Confirm" at bounding box center [901, 449] width 50 height 20
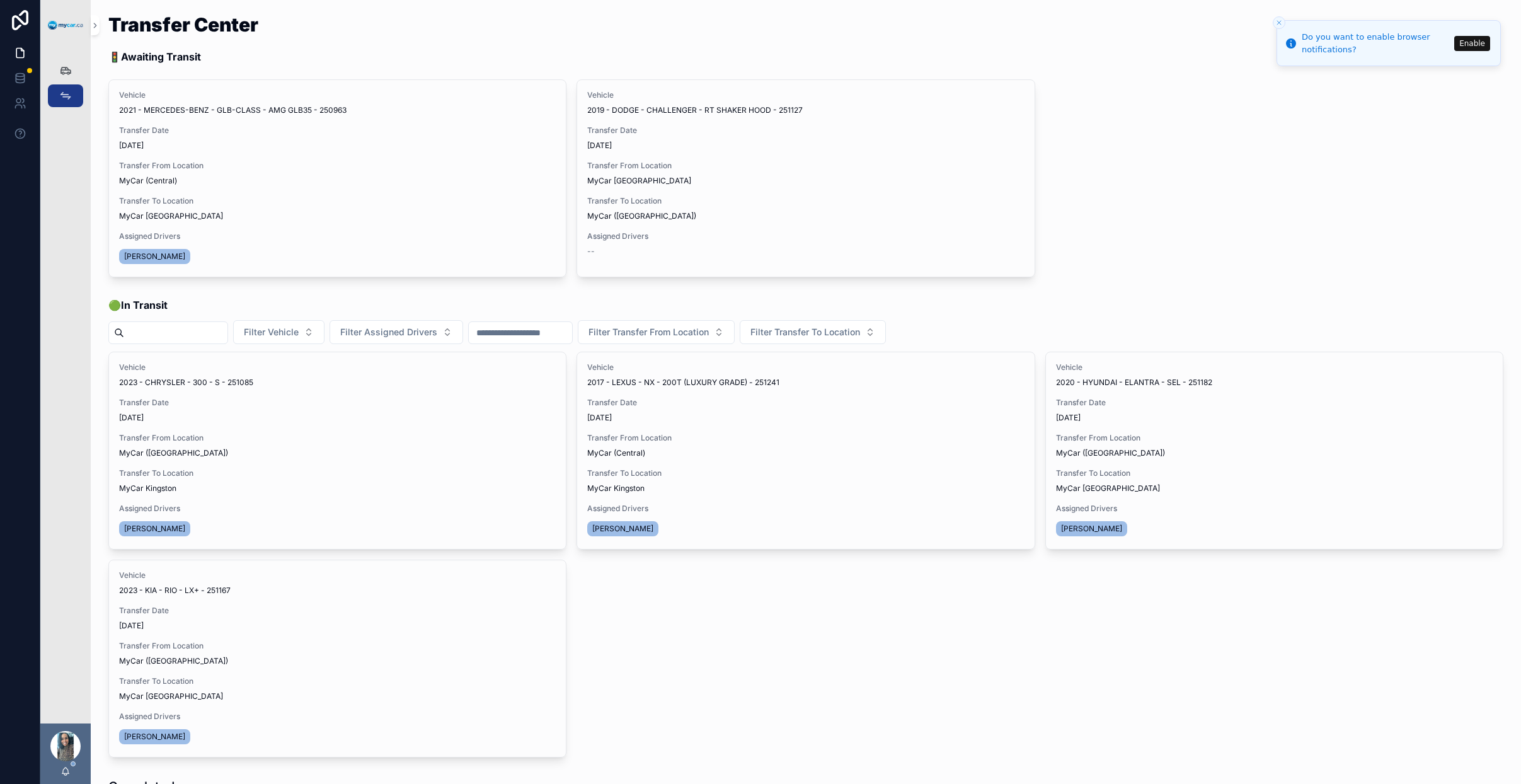
click at [0, 0] on button "Begin Trip" at bounding box center [0, 0] width 0 height 0
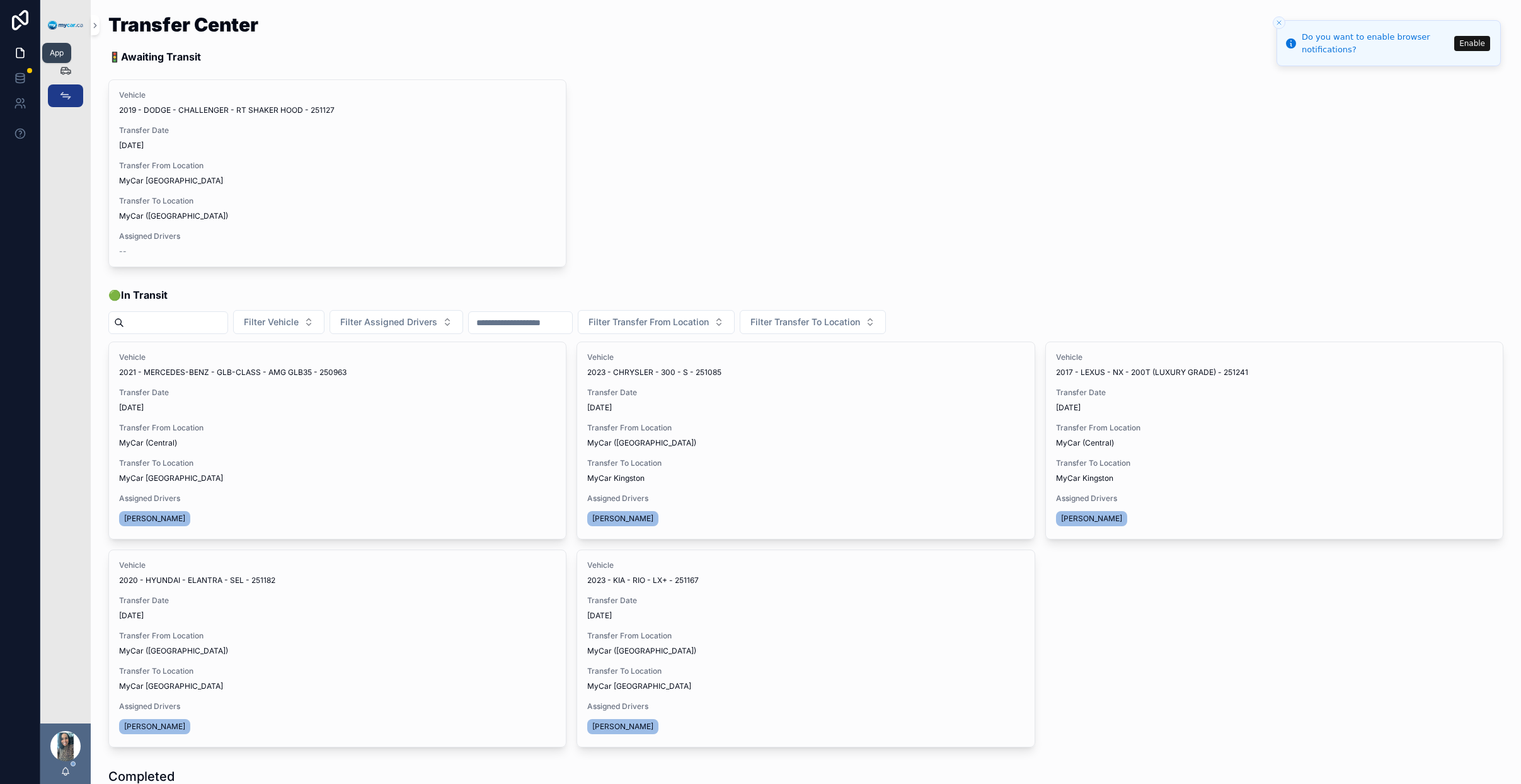
click at [21, 53] on icon at bounding box center [20, 53] width 13 height 13
click at [69, 77] on div "Vehicles 328" at bounding box center [66, 70] width 20 height 20
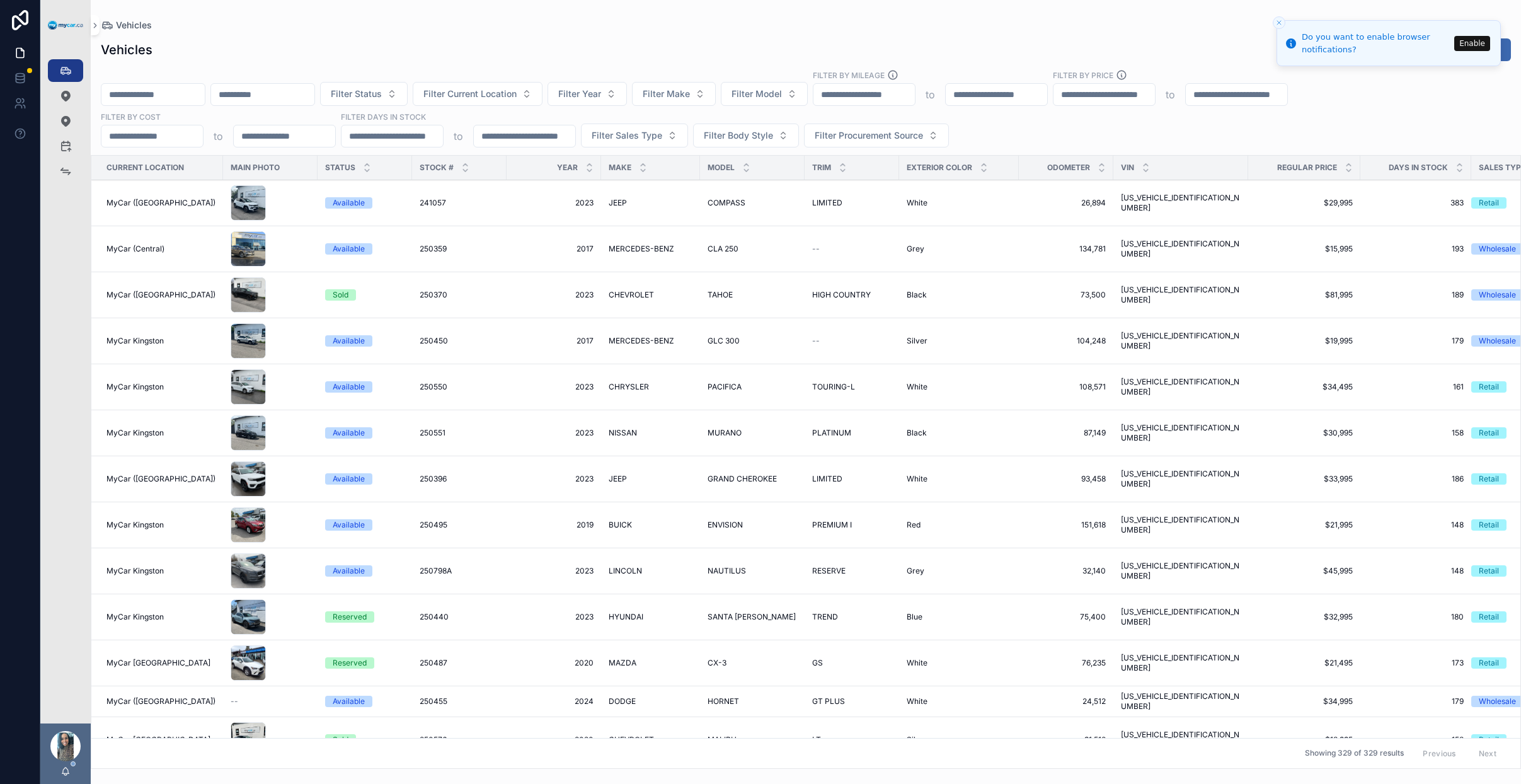
click at [287, 99] on input "scrollable content" at bounding box center [263, 94] width 103 height 18
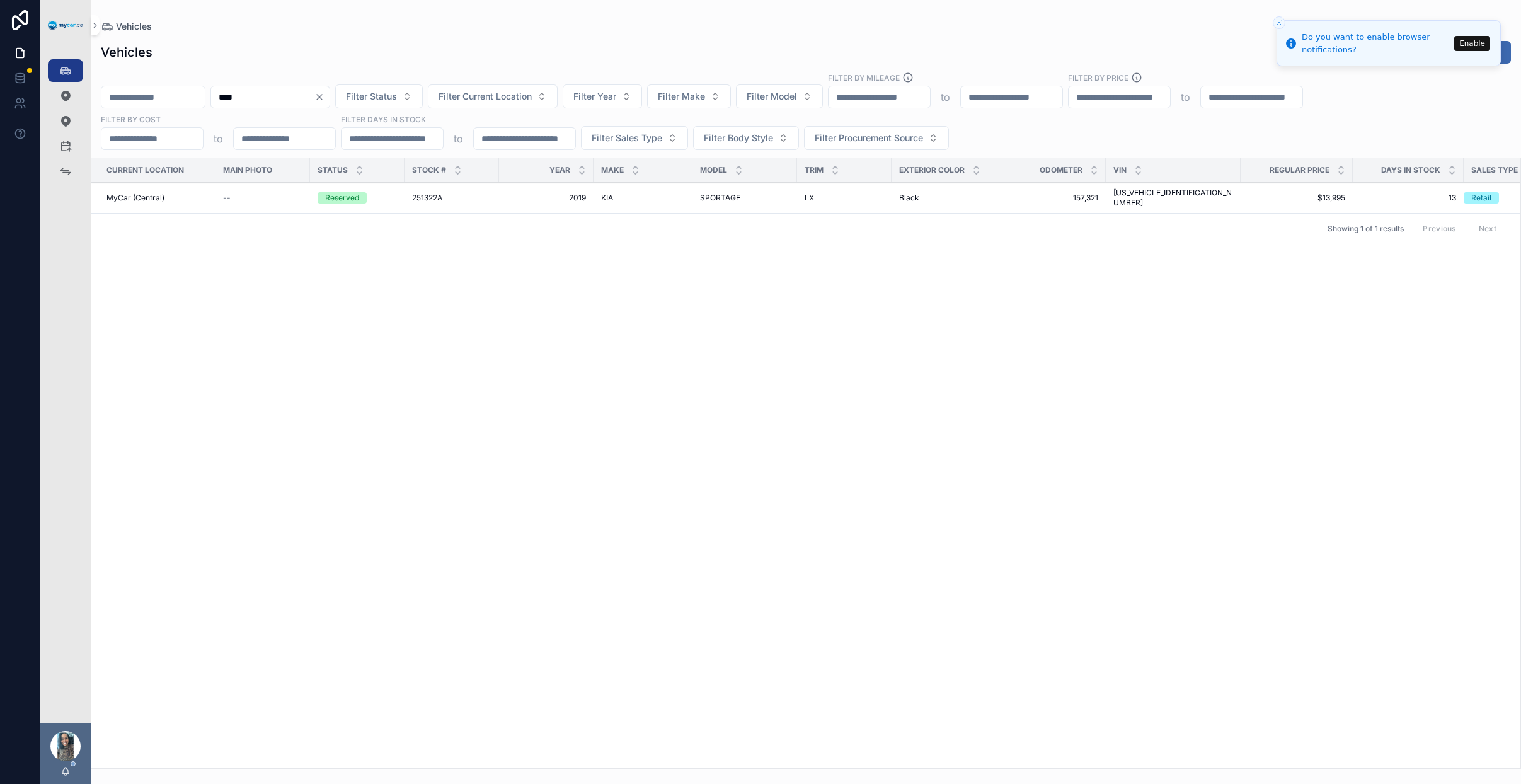
type input "****"
click at [656, 199] on td "KIA KIA" at bounding box center [643, 197] width 99 height 31
click at [602, 197] on span "KIA" at bounding box center [607, 197] width 12 height 10
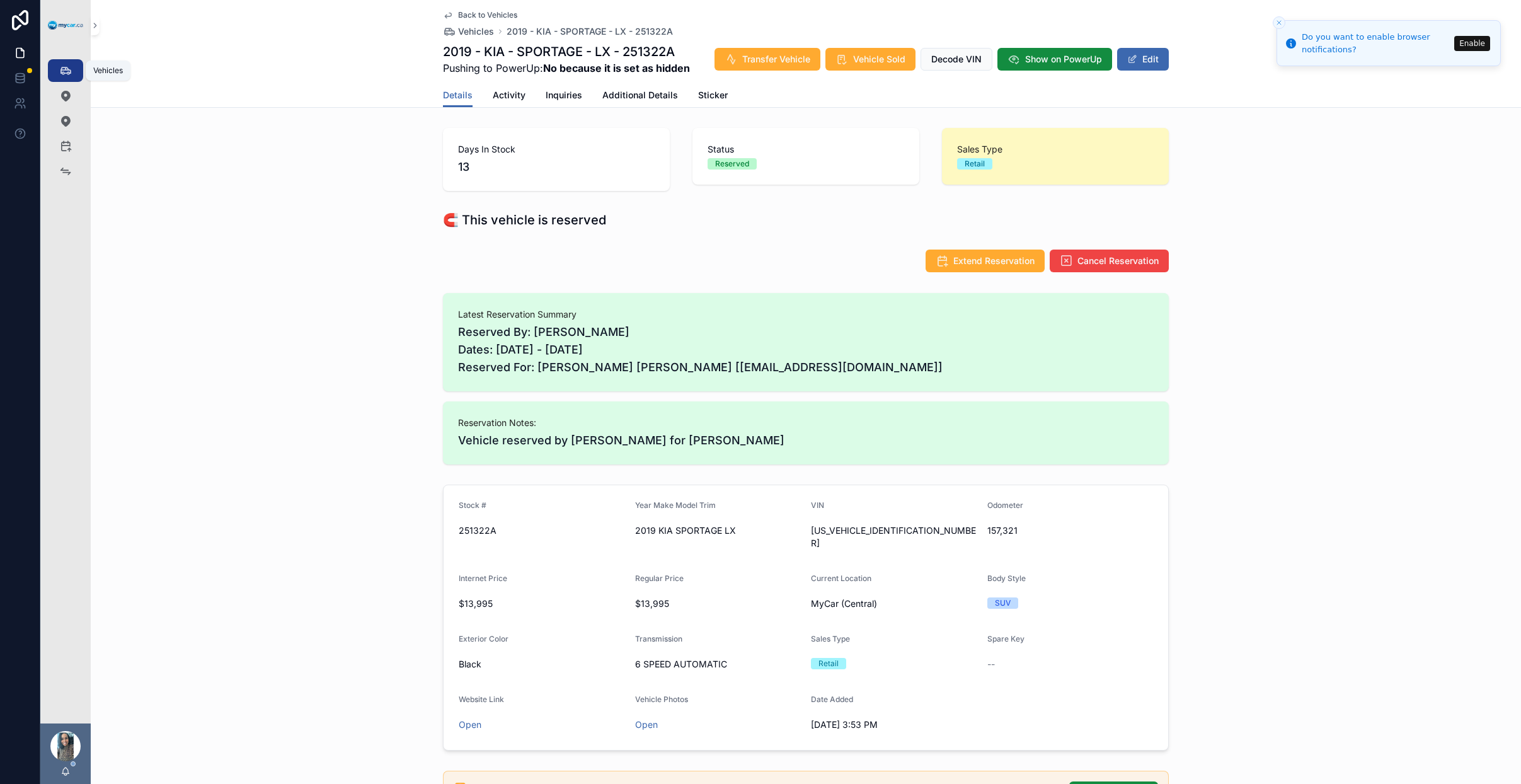
click at [67, 70] on icon "scrollable content" at bounding box center [66, 70] width 13 height 13
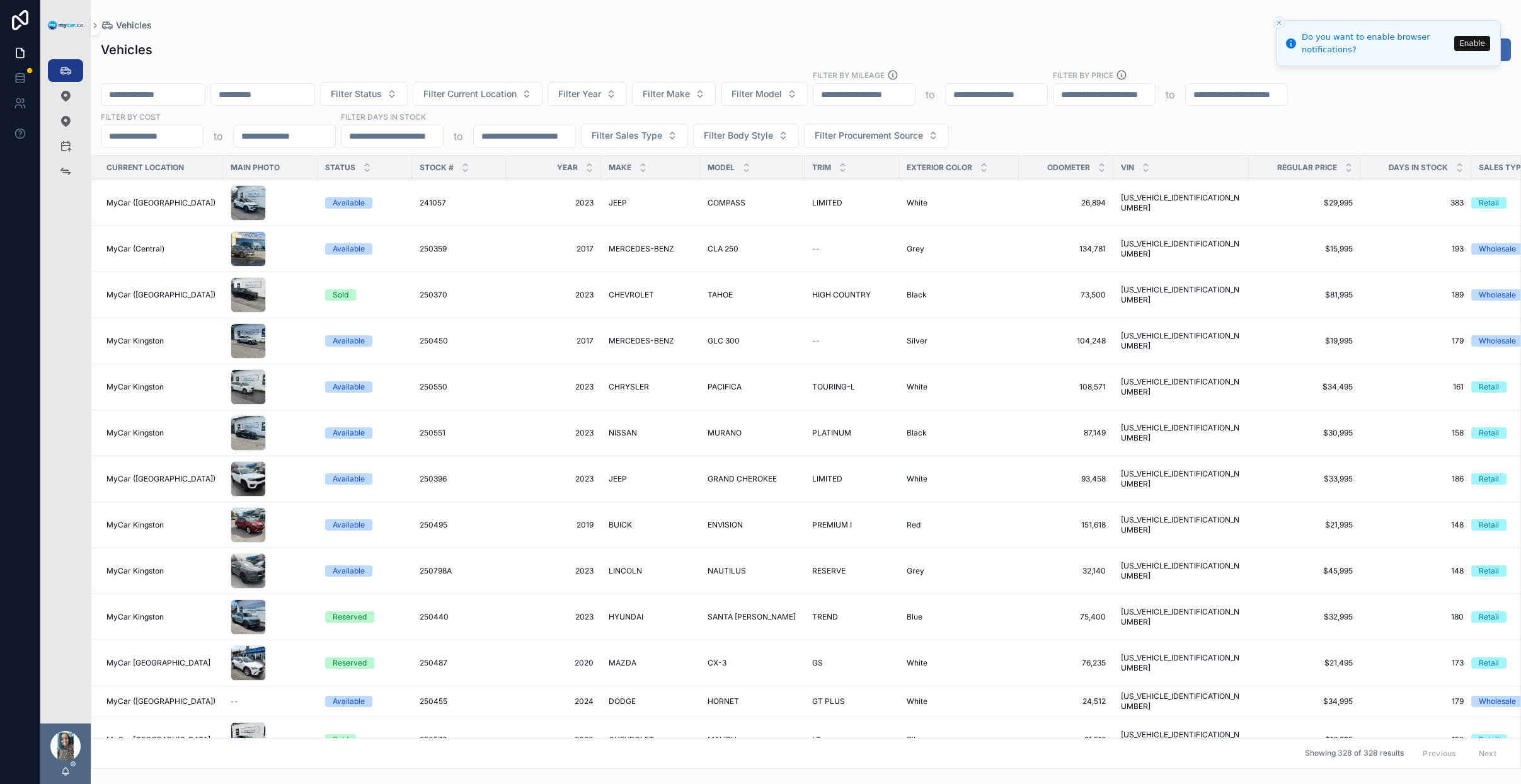
click at [185, 97] on input "scrollable content" at bounding box center [154, 94] width 103 height 18
paste input "******"
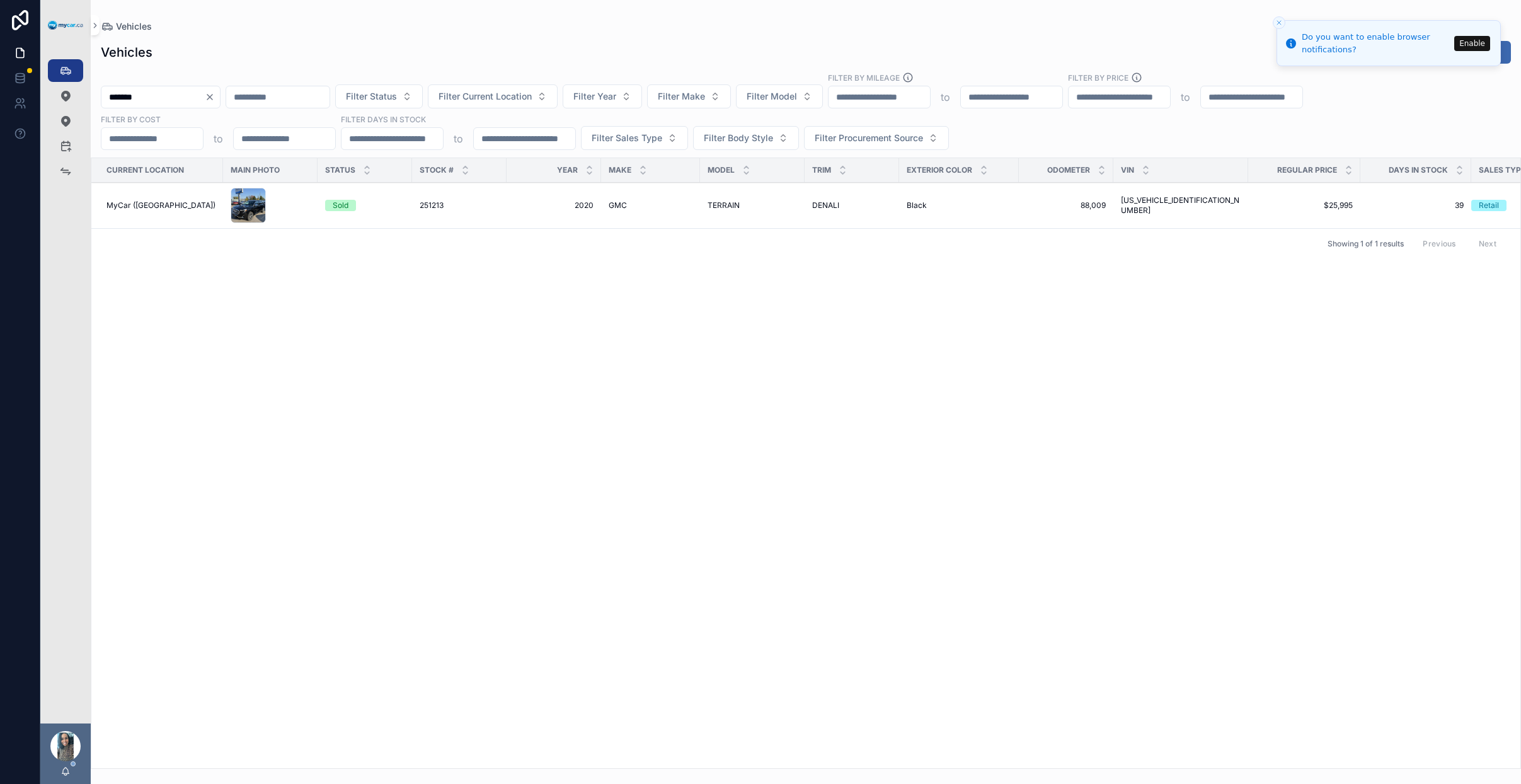
type input "******"
